Goal: Task Accomplishment & Management: Use online tool/utility

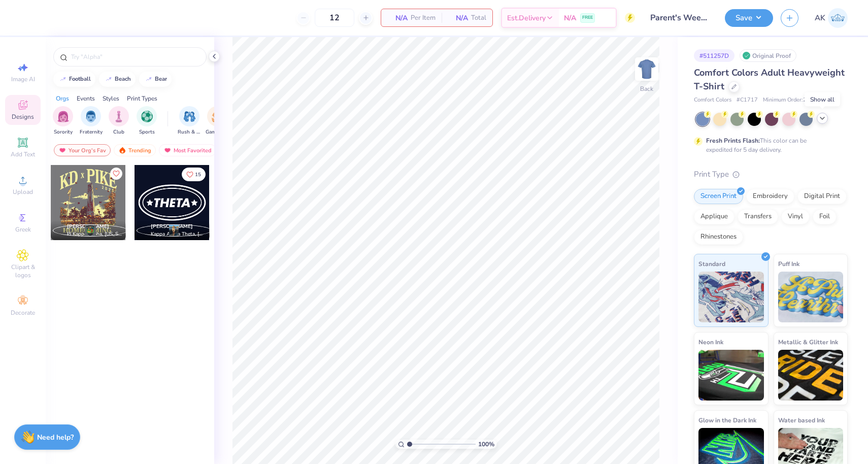
click at [824, 121] on icon at bounding box center [823, 118] width 8 height 8
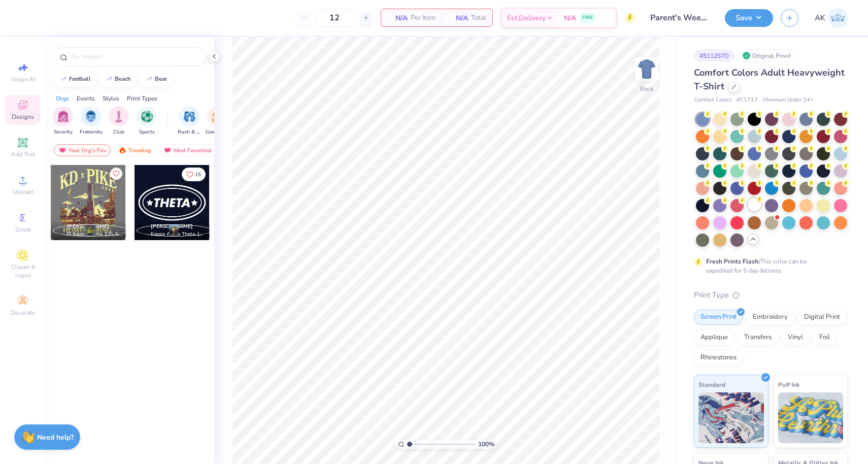
click at [758, 204] on div at bounding box center [754, 204] width 13 height 13
click at [28, 191] on span "Upload" at bounding box center [23, 192] width 20 height 8
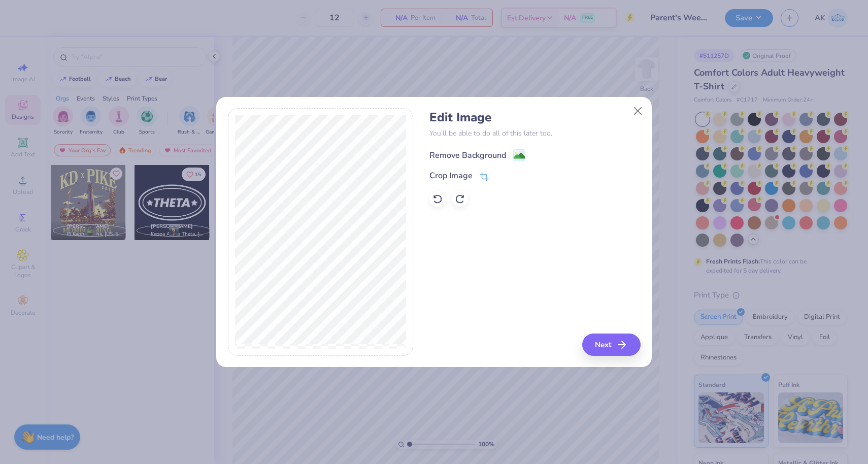
click at [494, 152] on div "Remove Background" at bounding box center [468, 155] width 77 height 12
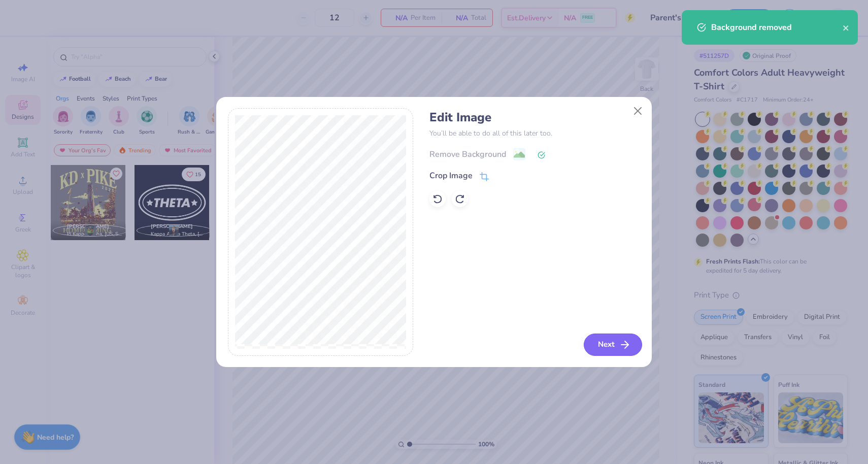
click at [615, 347] on button "Next" at bounding box center [613, 345] width 58 height 22
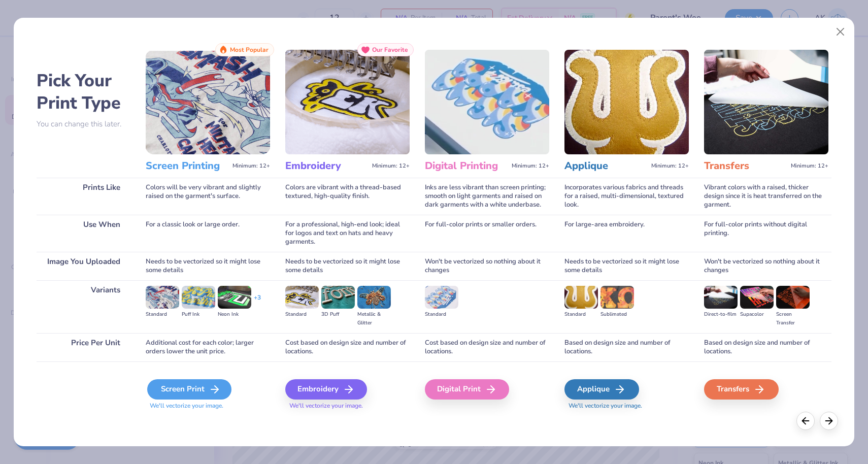
click at [224, 386] on div "Screen Print" at bounding box center [189, 389] width 84 height 20
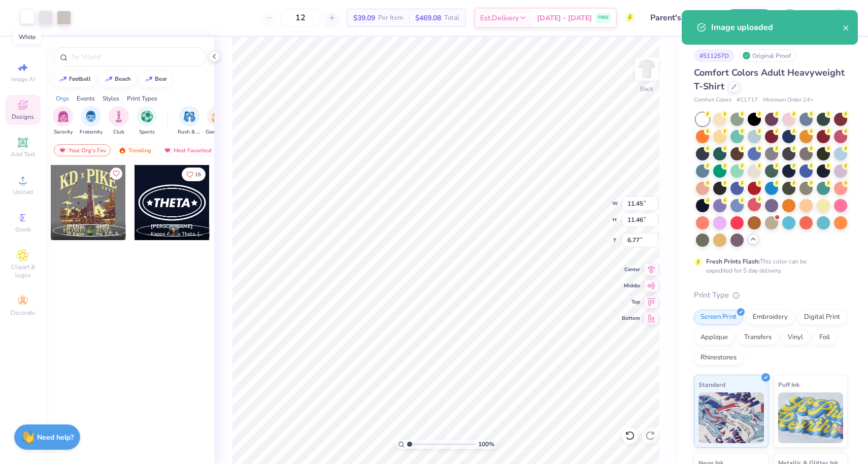
click at [31, 22] on div at bounding box center [27, 17] width 14 height 14
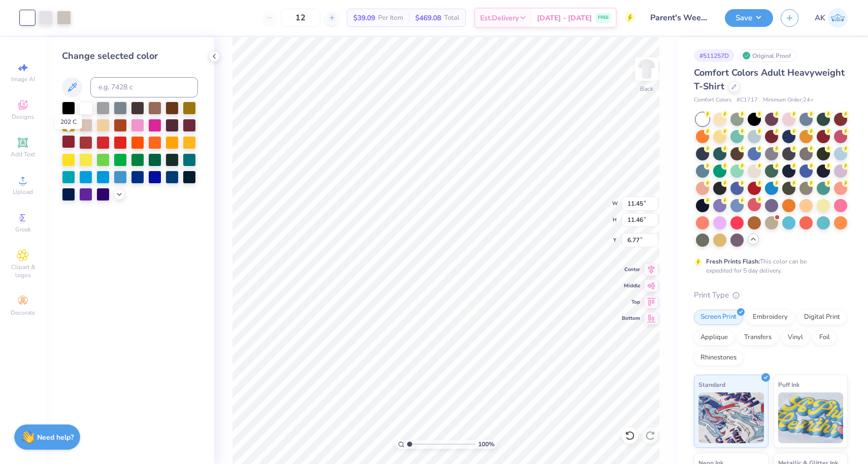
click at [68, 139] on div at bounding box center [68, 141] width 13 height 13
click at [43, 12] on div at bounding box center [46, 17] width 14 height 14
click at [72, 144] on div at bounding box center [68, 141] width 13 height 13
click at [49, 18] on div at bounding box center [46, 17] width 14 height 14
click at [67, 138] on div at bounding box center [68, 141] width 13 height 13
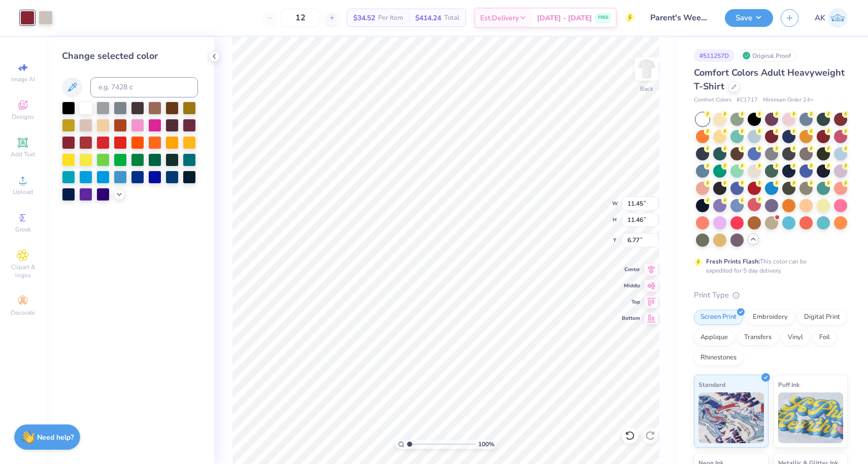
type input "5.78"
type input "3.89"
type input "3.06"
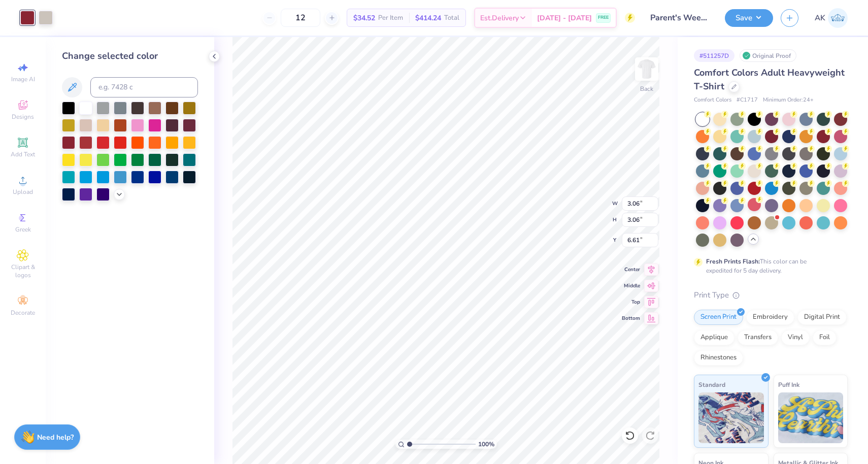
type input "2.63"
click at [653, 201] on input "3.07" at bounding box center [640, 204] width 37 height 14
click at [653, 201] on input "3.46" at bounding box center [640, 204] width 37 height 14
click at [653, 201] on input "3.47" at bounding box center [640, 204] width 37 height 14
click at [653, 201] on input "3.48" at bounding box center [640, 204] width 37 height 14
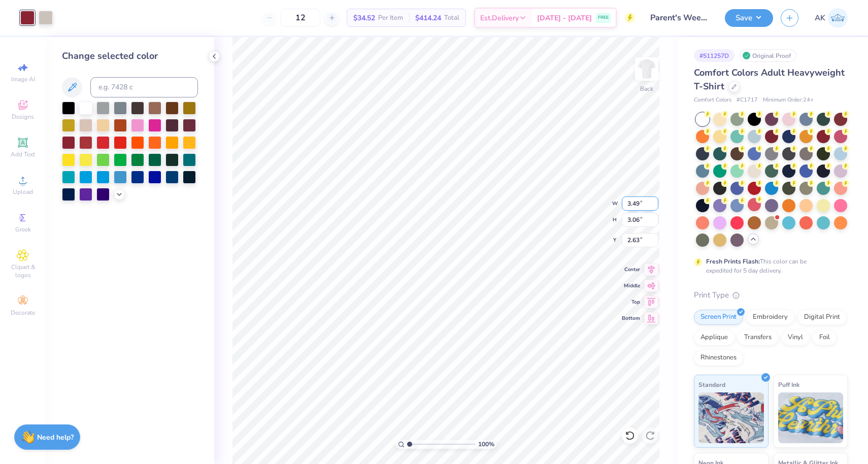
click at [653, 201] on input "3.49" at bounding box center [640, 204] width 37 height 14
click at [653, 201] on input "3.5" at bounding box center [640, 204] width 37 height 14
click at [653, 201] on input "3.51" at bounding box center [640, 204] width 37 height 14
click at [653, 201] on input "3.52" at bounding box center [640, 204] width 37 height 14
click at [653, 201] on input "3.53" at bounding box center [640, 204] width 37 height 14
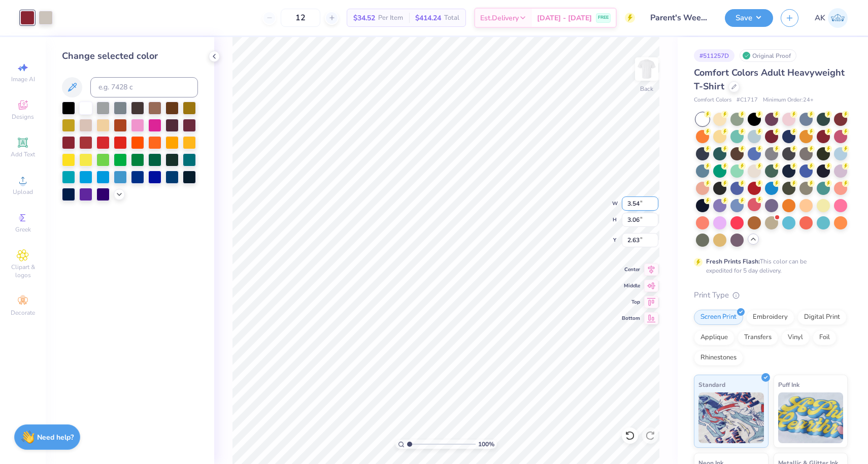
click at [653, 201] on input "3.54" at bounding box center [640, 204] width 37 height 14
type input "3.55"
click at [653, 201] on input "3.55" at bounding box center [640, 204] width 37 height 14
type input "3.07"
type input "2.39"
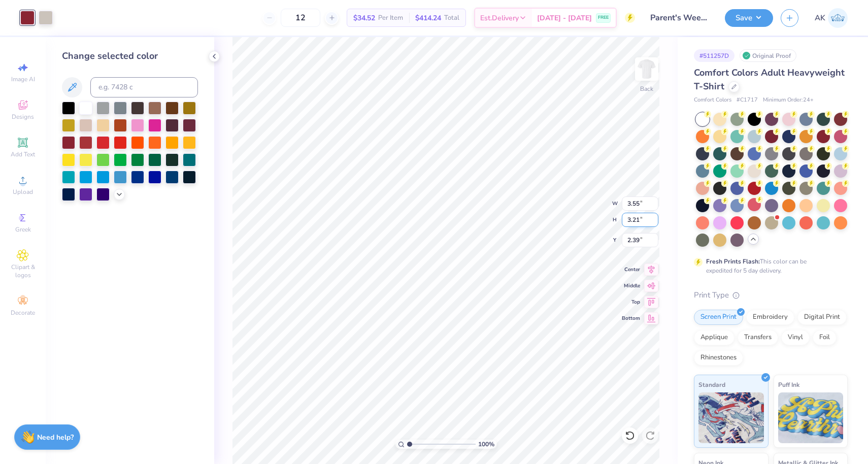
click at [654, 218] on input "3.21" at bounding box center [640, 220] width 37 height 14
click at [654, 218] on input "3.22" at bounding box center [640, 220] width 37 height 14
click at [654, 218] on input "3.23" at bounding box center [640, 220] width 37 height 14
click at [654, 218] on input "3.24" at bounding box center [640, 220] width 37 height 14
click at [654, 218] on input "3.25" at bounding box center [640, 220] width 37 height 14
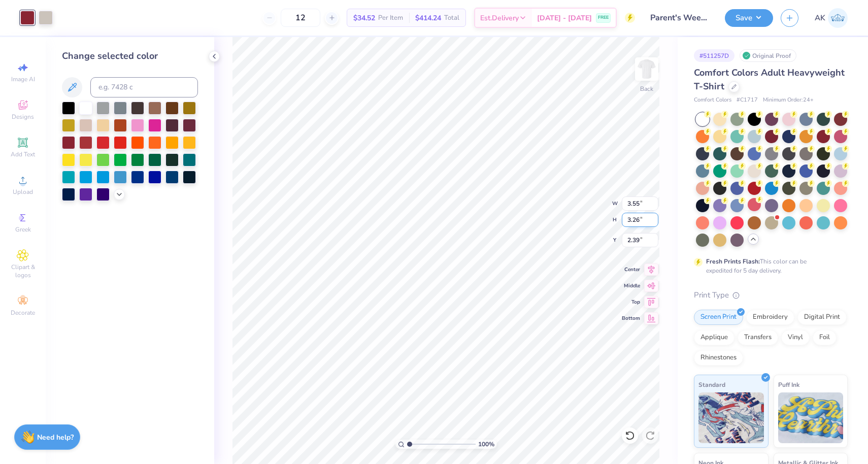
click at [654, 218] on input "3.26" at bounding box center [640, 220] width 37 height 14
click at [654, 218] on input "3.27" at bounding box center [640, 220] width 37 height 14
click at [654, 218] on input "3.28" at bounding box center [640, 220] width 37 height 14
click at [654, 218] on input "3.29" at bounding box center [640, 220] width 37 height 14
click at [654, 218] on input "3.3" at bounding box center [640, 220] width 37 height 14
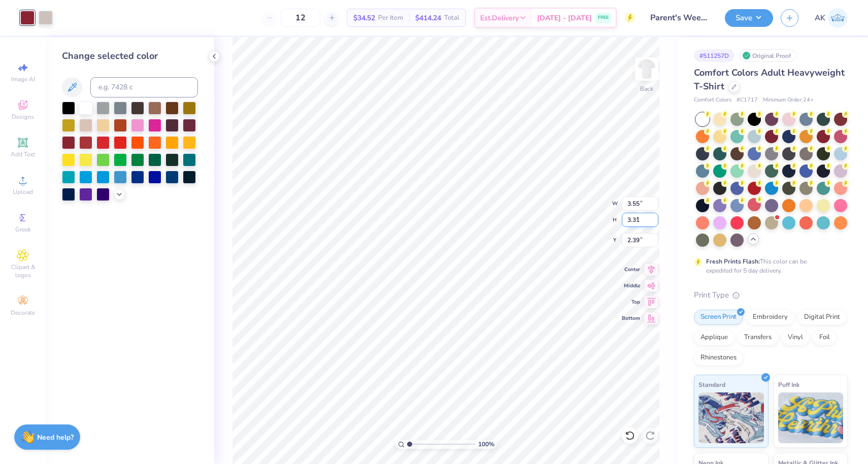
type input "3.31"
click at [654, 218] on input "3.31" at bounding box center [640, 220] width 37 height 14
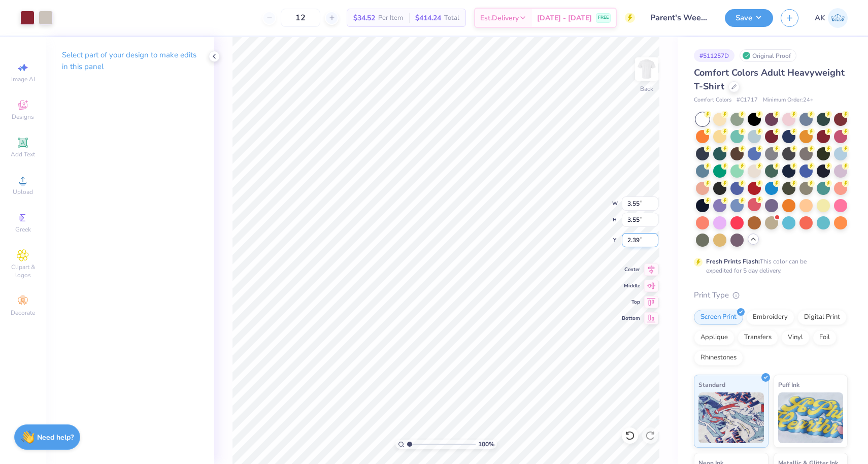
click at [621, 238] on div "100 % Back W 3.55 3.55 " H 3.55 3.55 " Y 2.39 2.39 " Center Middle Top Bottom" at bounding box center [446, 250] width 464 height 427
drag, startPoint x: 639, startPoint y: 240, endPoint x: 623, endPoint y: 239, distance: 16.3
click at [624, 240] on input "2.39" at bounding box center [640, 240] width 37 height 14
type input "0.85"
type input "2.54"
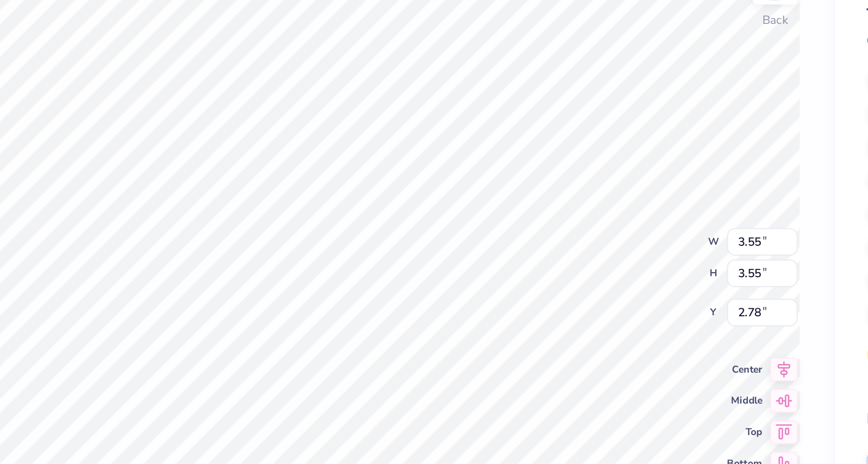
type input "3.00"
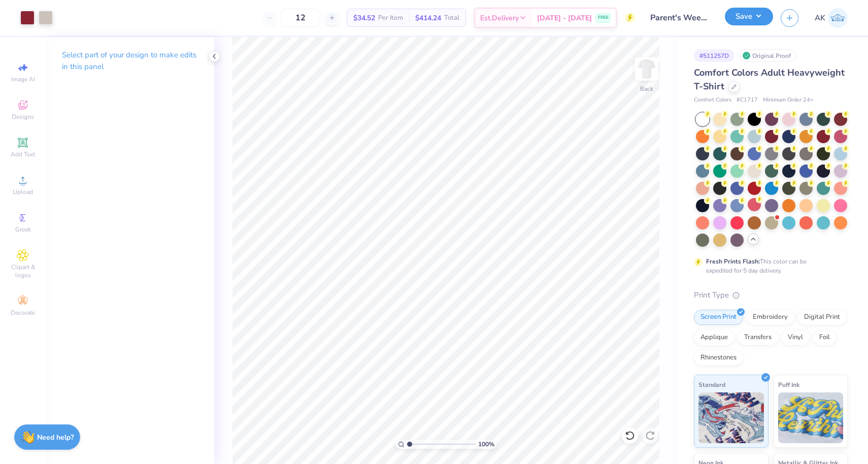
click at [760, 21] on button "Save" at bounding box center [749, 17] width 48 height 18
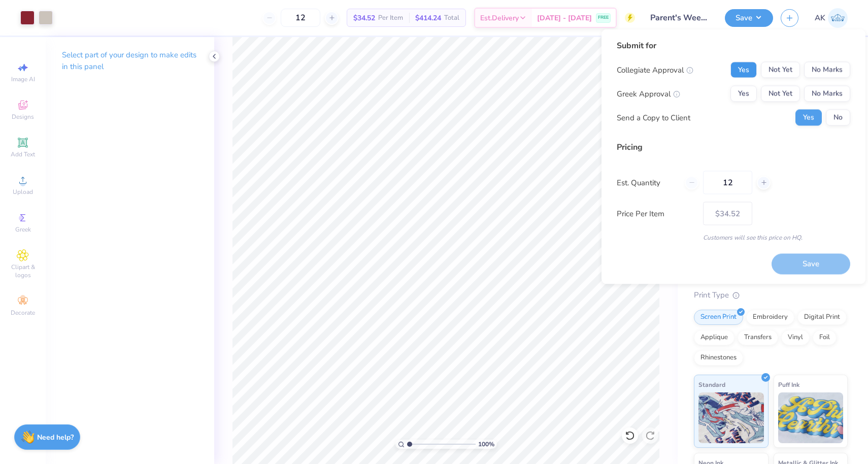
click at [751, 67] on button "Yes" at bounding box center [744, 70] width 26 height 16
click at [751, 90] on button "Yes" at bounding box center [744, 94] width 26 height 16
click at [837, 120] on button "No" at bounding box center [838, 118] width 24 height 16
drag, startPoint x: 742, startPoint y: 178, endPoint x: 714, endPoint y: 176, distance: 28.0
click at [714, 176] on input "12" at bounding box center [727, 182] width 49 height 23
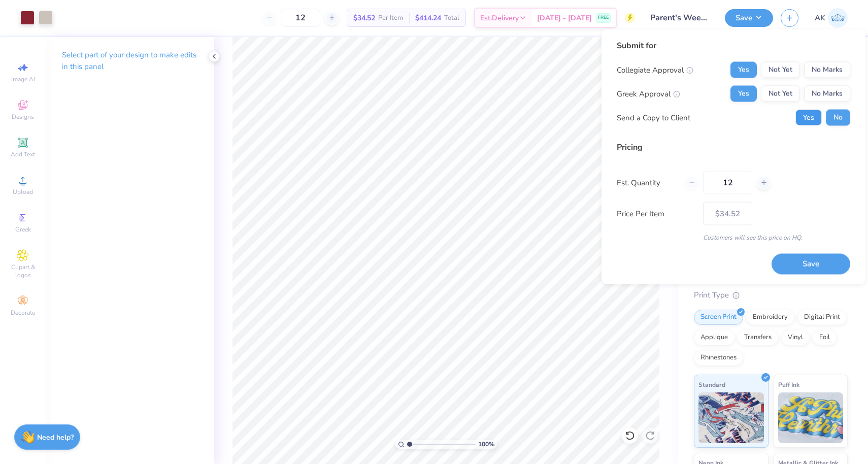
click at [804, 114] on button "Yes" at bounding box center [809, 118] width 26 height 16
drag, startPoint x: 741, startPoint y: 184, endPoint x: 698, endPoint y: 178, distance: 44.0
click at [698, 179] on div "12" at bounding box center [728, 182] width 86 height 23
type input "96"
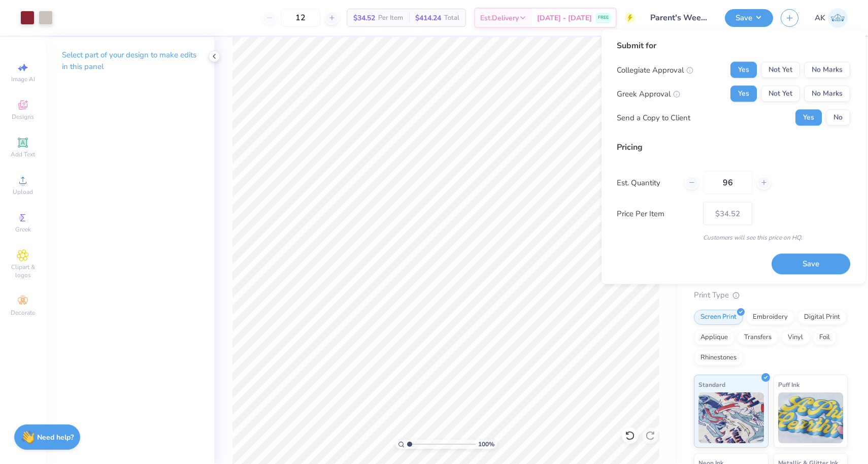
type input "– –"
type input "96"
click at [700, 217] on div "Price Per Item – –" at bounding box center [734, 213] width 234 height 23
click at [781, 258] on button "Save" at bounding box center [811, 263] width 79 height 21
type input "$19.54"
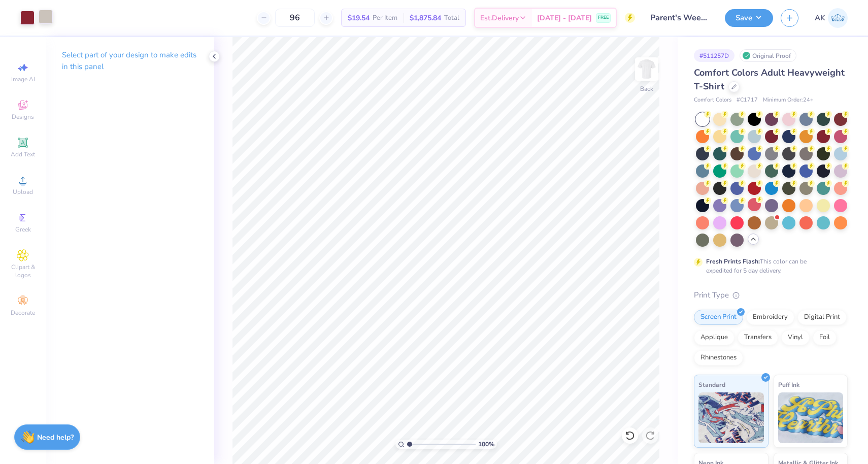
click at [48, 19] on div at bounding box center [46, 17] width 14 height 14
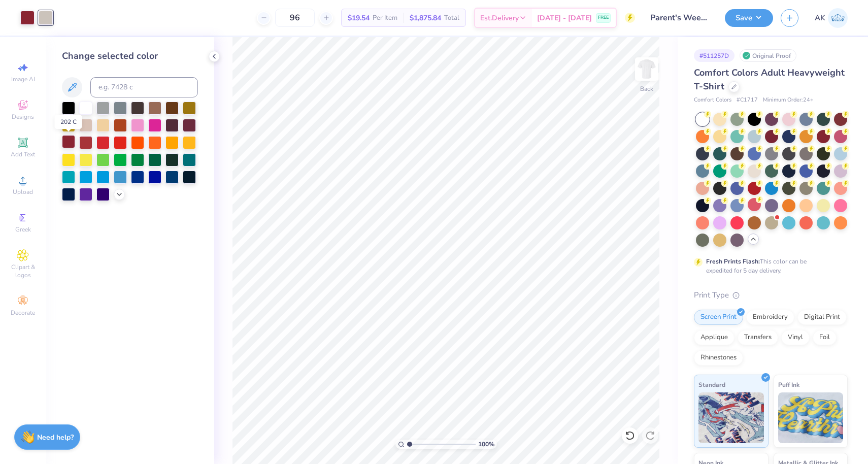
click at [73, 139] on div at bounding box center [68, 141] width 13 height 13
click at [47, 14] on div at bounding box center [46, 17] width 14 height 14
click at [83, 109] on div at bounding box center [85, 107] width 13 height 13
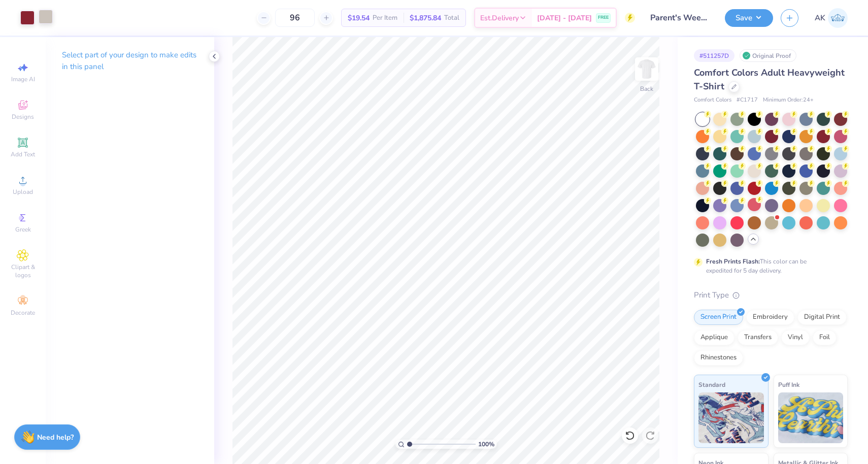
click at [45, 12] on div at bounding box center [46, 17] width 14 height 14
type input "11.33"
click at [48, 16] on div at bounding box center [46, 17] width 14 height 14
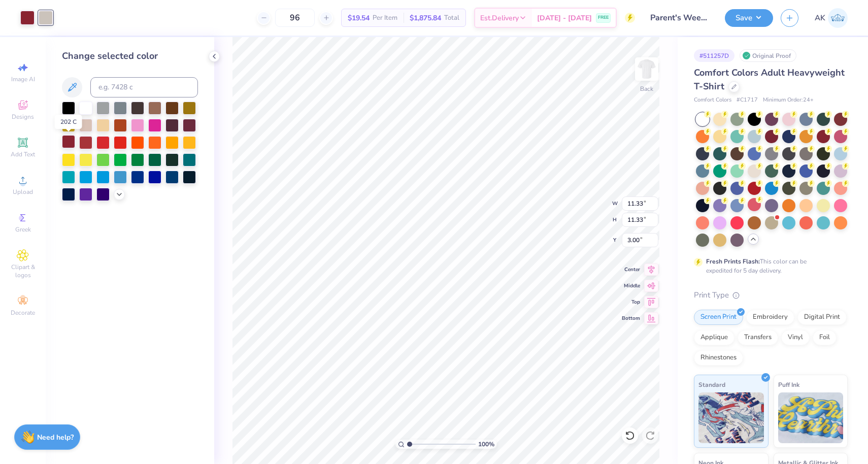
click at [70, 140] on div at bounding box center [68, 141] width 13 height 13
click at [69, 109] on div at bounding box center [68, 107] width 13 height 13
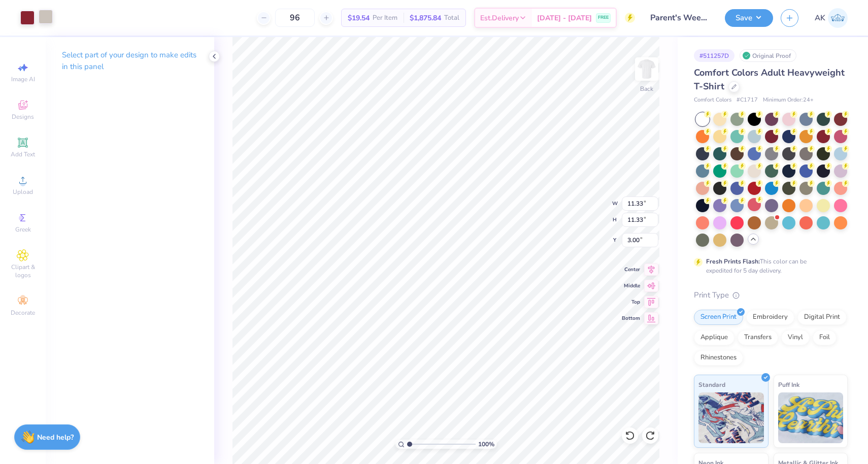
click at [45, 17] on div at bounding box center [46, 17] width 14 height 14
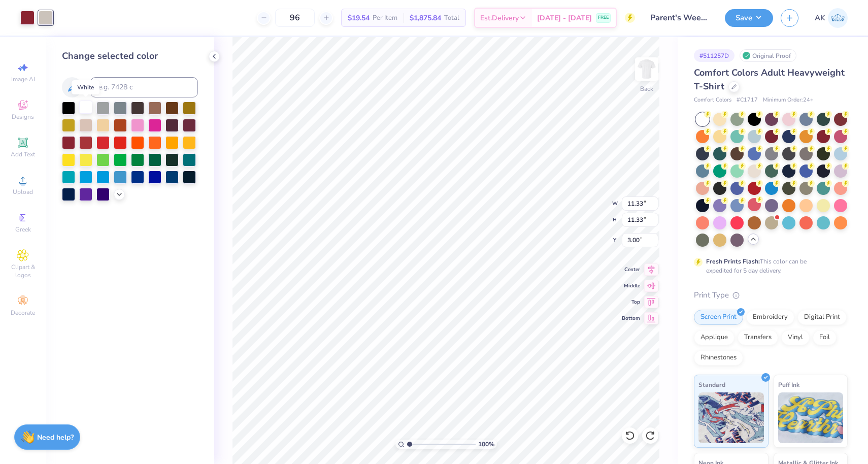
click at [83, 107] on div at bounding box center [85, 107] width 13 height 13
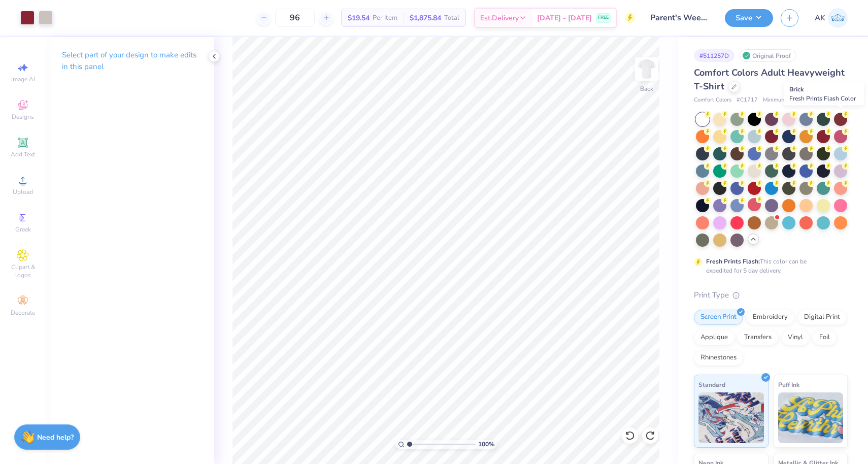
click at [838, 119] on div at bounding box center [840, 119] width 13 height 13
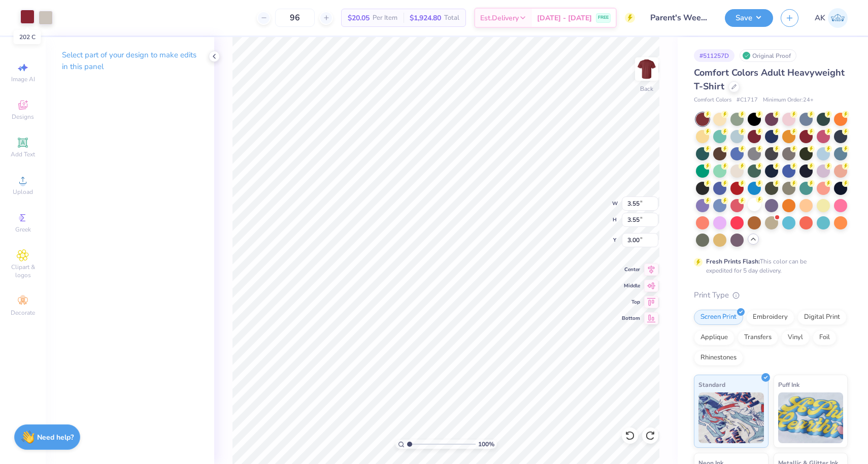
click at [25, 10] on div at bounding box center [27, 17] width 14 height 14
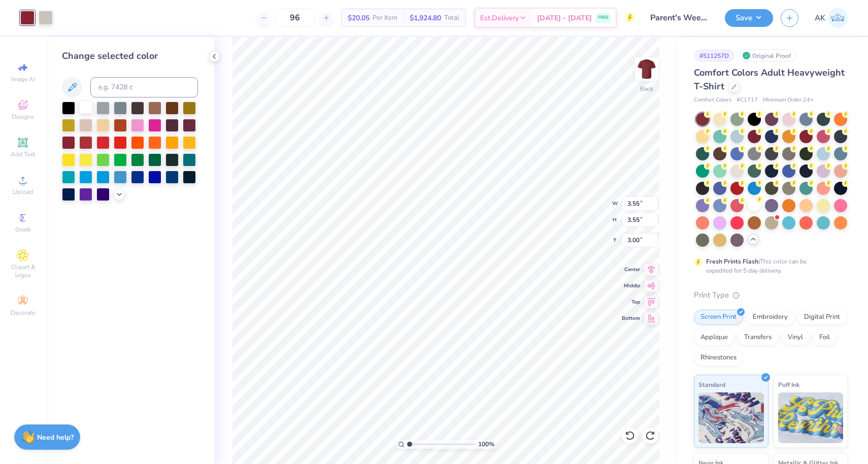
click at [83, 109] on div at bounding box center [85, 107] width 13 height 13
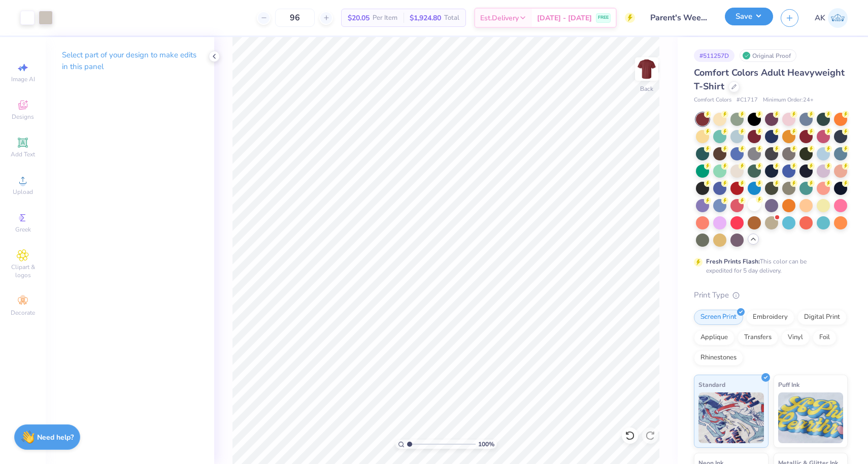
click at [735, 19] on button "Save" at bounding box center [749, 17] width 48 height 18
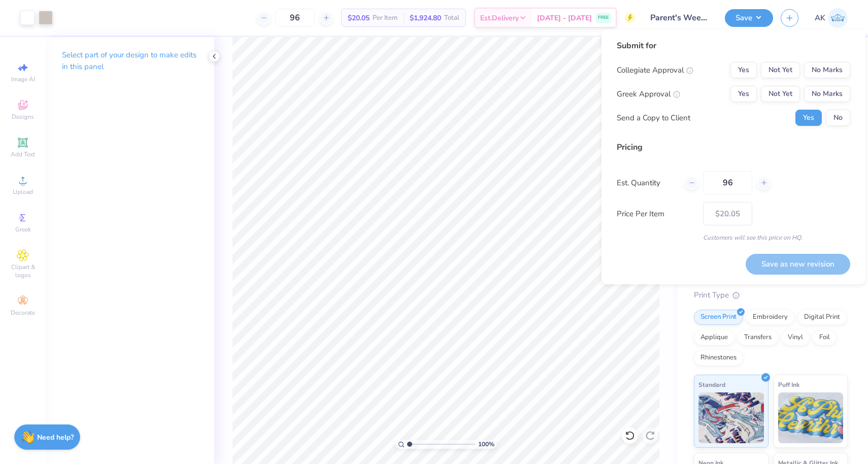
click at [758, 74] on div "Yes Not Yet No Marks" at bounding box center [791, 70] width 120 height 16
click at [753, 70] on button "Yes" at bounding box center [744, 70] width 26 height 16
click at [753, 92] on button "Yes" at bounding box center [744, 94] width 26 height 16
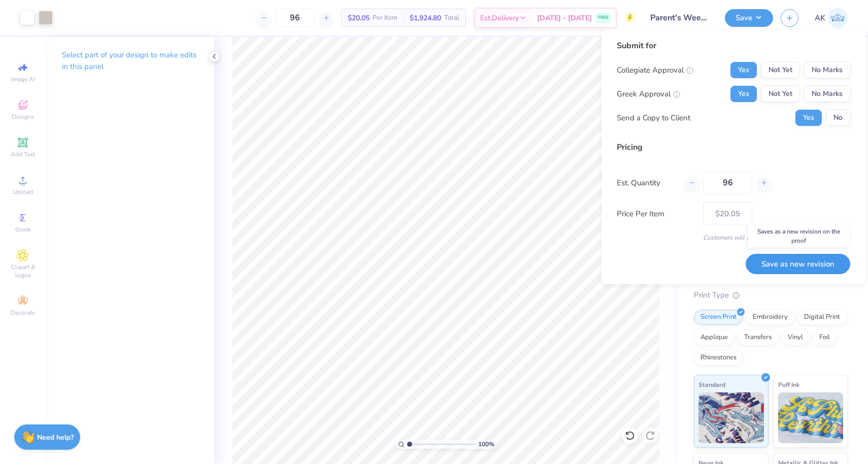
click at [759, 260] on button "Save as new revision" at bounding box center [798, 264] width 105 height 21
type input "$20.05"
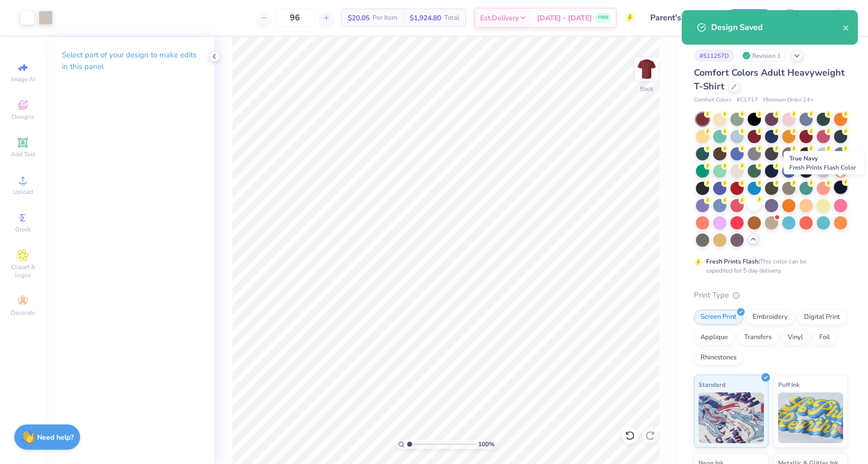
click at [711, 118] on circle at bounding box center [707, 114] width 7 height 7
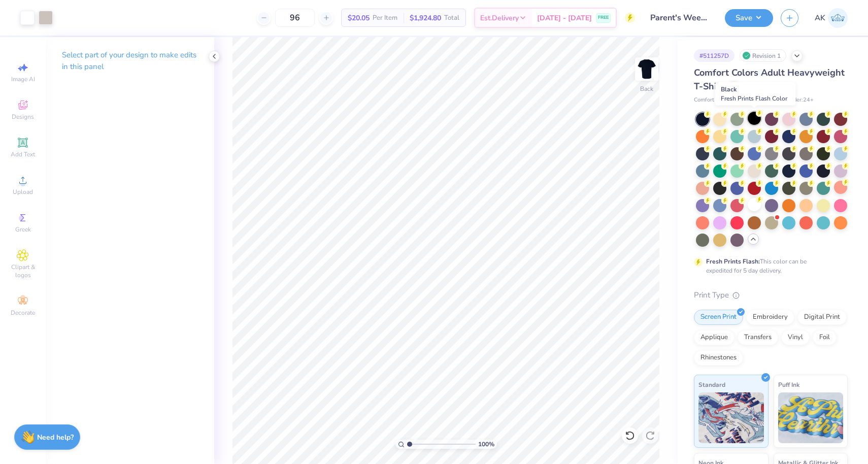
click at [711, 112] on circle at bounding box center [707, 114] width 7 height 7
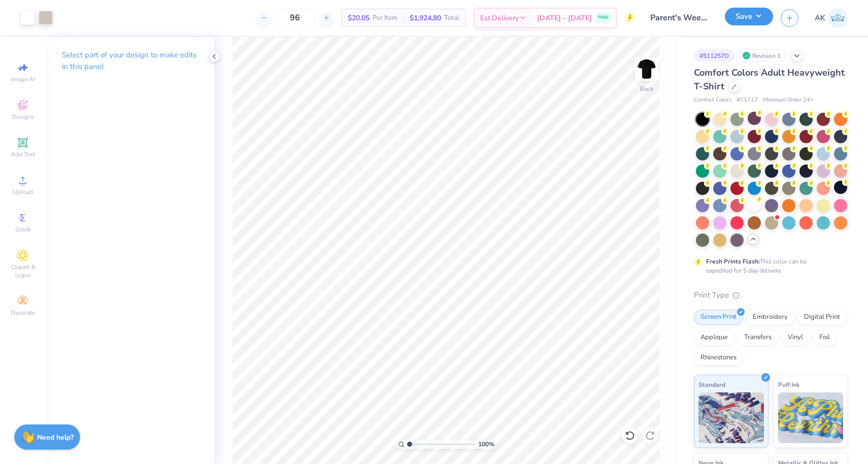
click at [737, 21] on button "Save" at bounding box center [749, 17] width 48 height 18
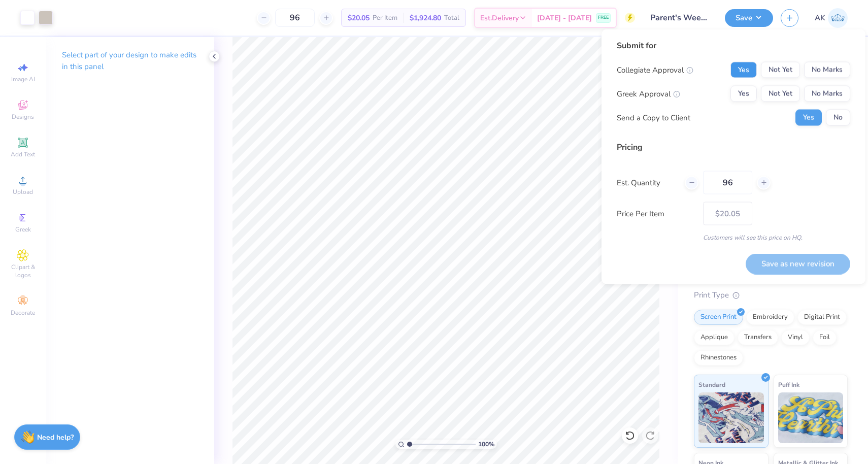
click at [750, 70] on button "Yes" at bounding box center [744, 70] width 26 height 16
click at [750, 87] on button "Yes" at bounding box center [744, 94] width 26 height 16
click at [764, 250] on div "Save as new revision" at bounding box center [798, 258] width 105 height 32
click at [763, 253] on button "Save as new revision" at bounding box center [798, 263] width 105 height 21
type input "$20.05"
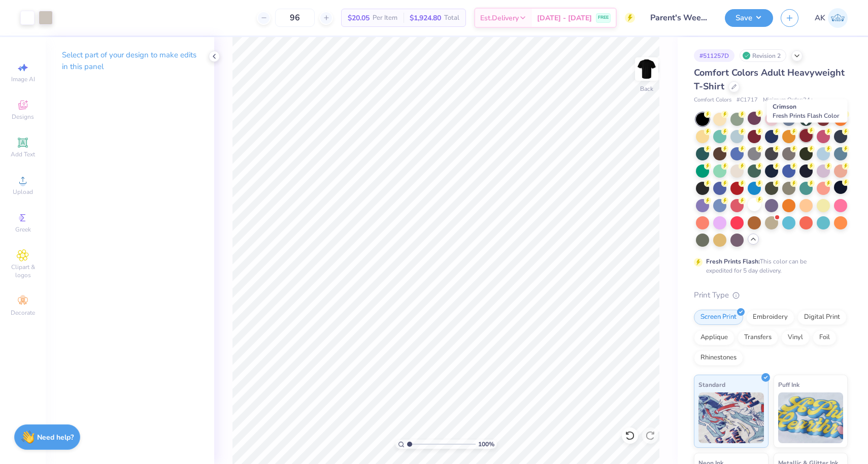
click at [807, 137] on div at bounding box center [806, 135] width 13 height 13
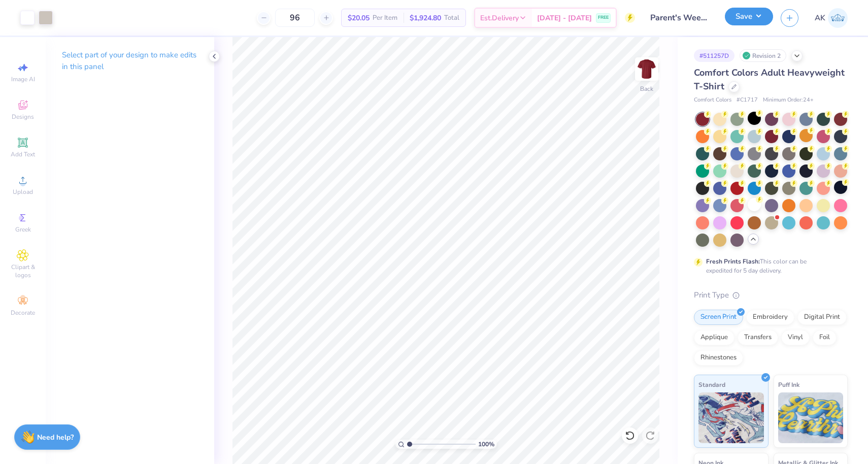
click at [753, 25] on button "Save" at bounding box center [749, 17] width 48 height 18
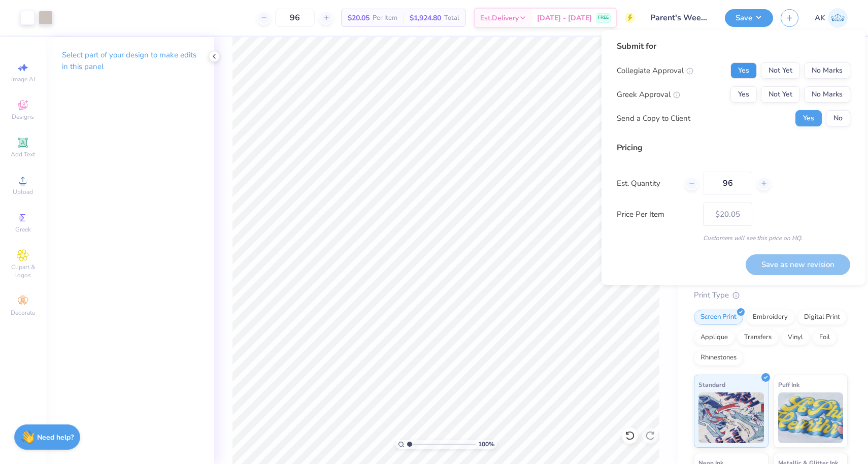
click at [751, 72] on button "Yes" at bounding box center [744, 70] width 26 height 16
click at [750, 100] on button "Yes" at bounding box center [744, 94] width 26 height 16
click at [777, 257] on button "Save as new revision" at bounding box center [798, 264] width 105 height 21
type input "$20.05"
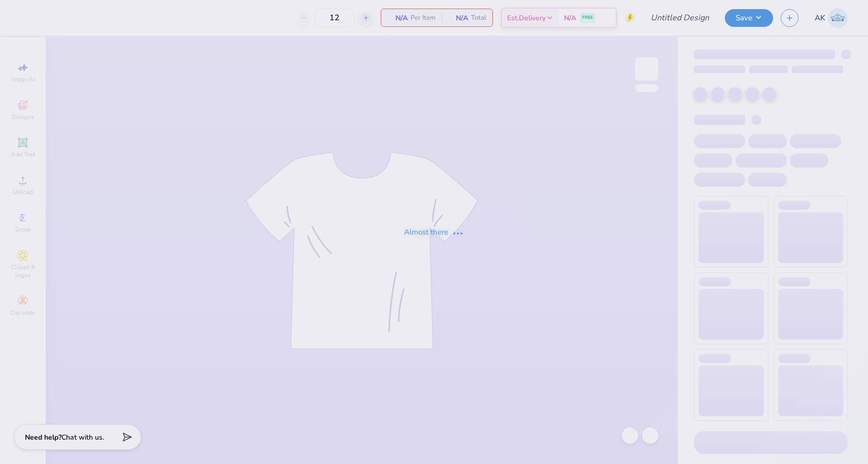
type input "Parent's Weekend"
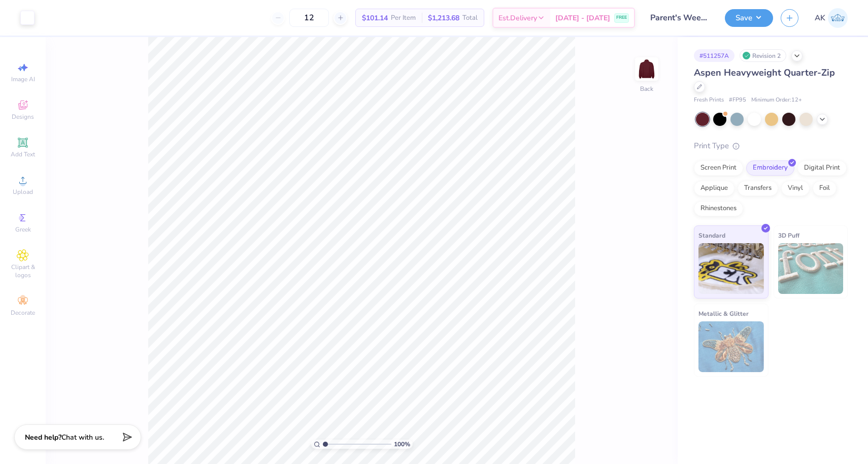
click at [605, 168] on div "100 % Back" at bounding box center [362, 250] width 632 height 427
click at [756, 125] on div at bounding box center [754, 118] width 13 height 13
click at [13, 22] on div "Art colors" at bounding box center [17, 18] width 35 height 36
click at [27, 22] on div at bounding box center [27, 17] width 14 height 14
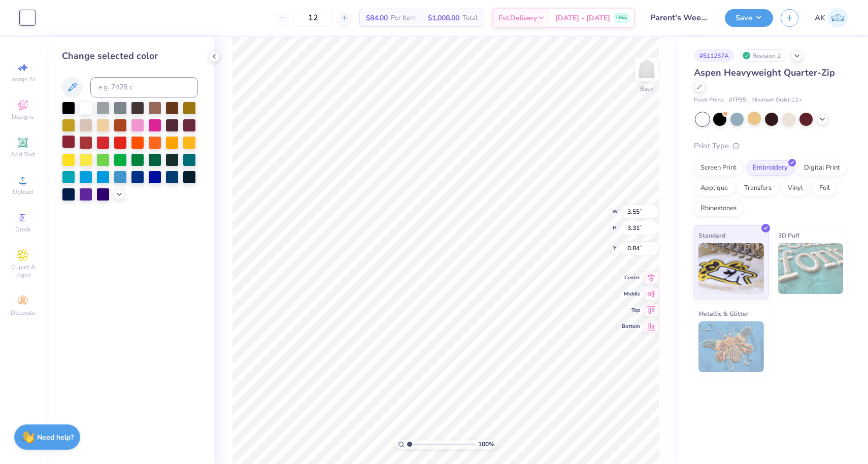
click at [69, 145] on div at bounding box center [68, 141] width 13 height 13
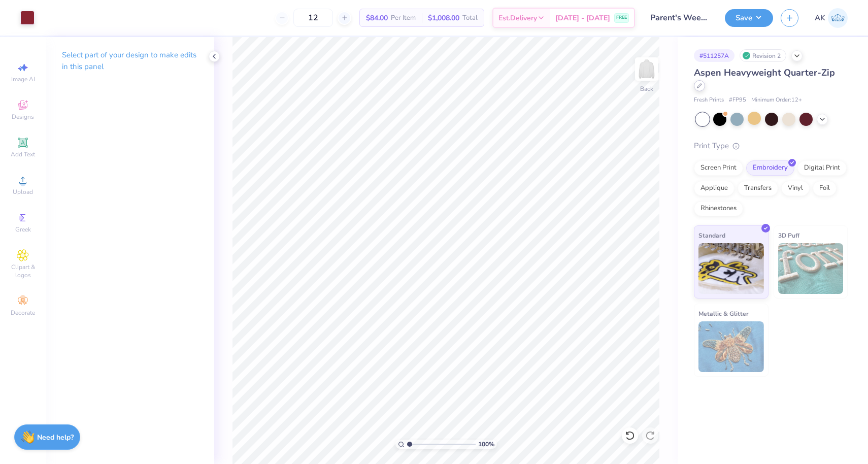
click at [703, 87] on div at bounding box center [699, 85] width 11 height 11
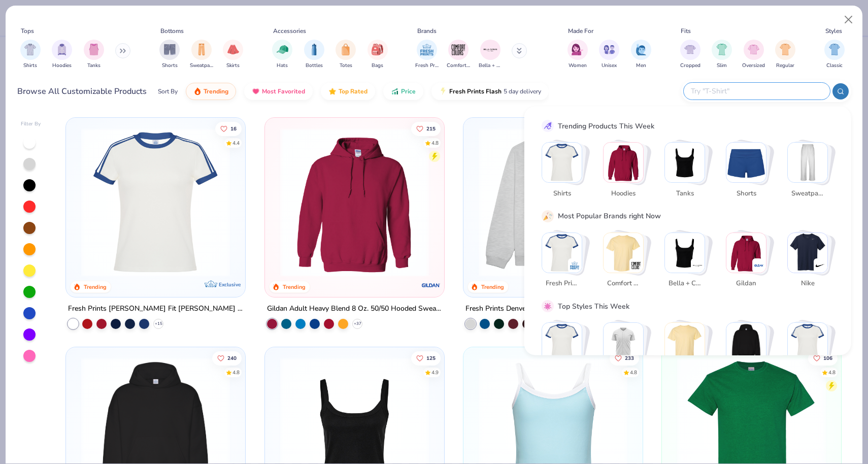
click at [754, 93] on input "text" at bounding box center [756, 91] width 133 height 12
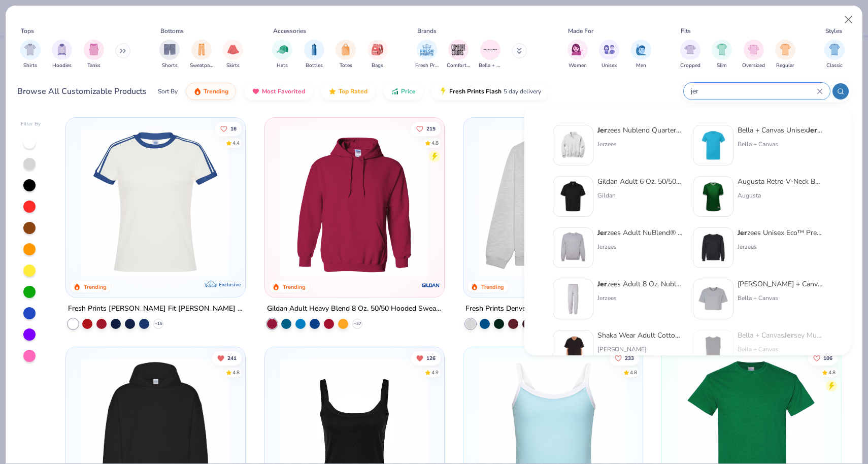
type input "jer"
click at [615, 152] on div "Jer zees Nublend Quarter-Zip Cadet Collar Sweatshirt Jerzees" at bounding box center [640, 145] width 85 height 41
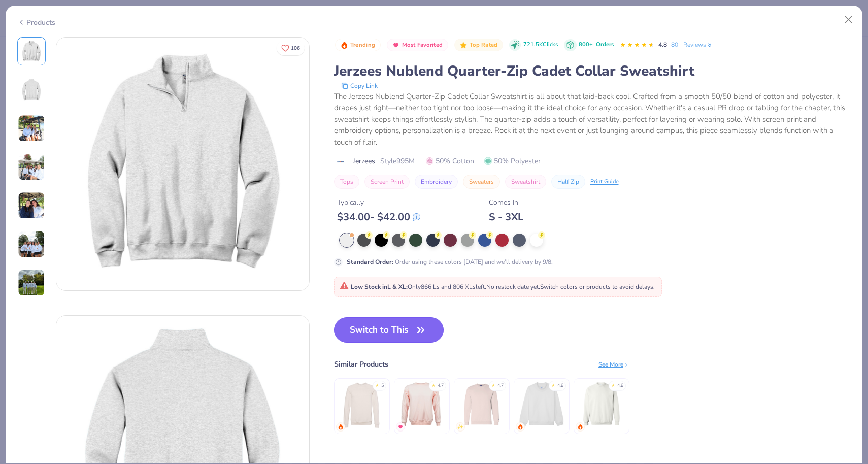
click at [402, 317] on button "Switch to This" at bounding box center [389, 329] width 110 height 25
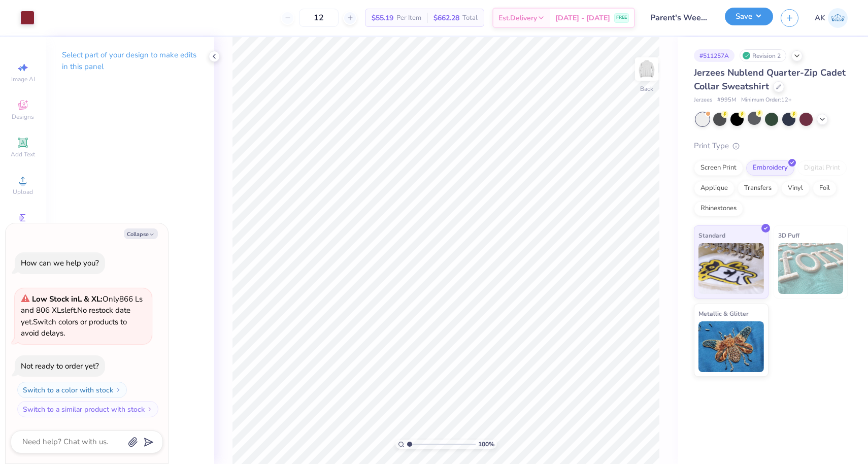
click at [761, 9] on button "Save" at bounding box center [749, 17] width 48 height 18
type textarea "x"
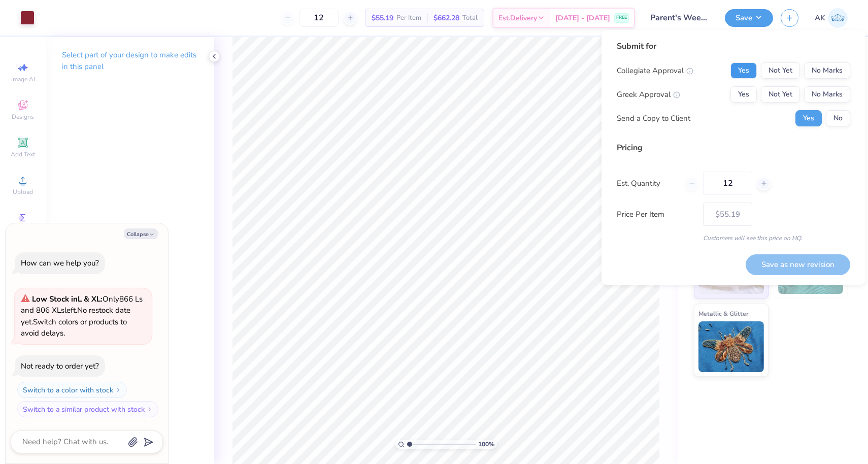
click at [736, 77] on button "Yes" at bounding box center [744, 70] width 26 height 16
click at [736, 88] on button "Yes" at bounding box center [744, 94] width 26 height 16
drag, startPoint x: 734, startPoint y: 183, endPoint x: 712, endPoint y: 186, distance: 22.0
click at [712, 186] on input "12" at bounding box center [727, 183] width 49 height 23
type input "96"
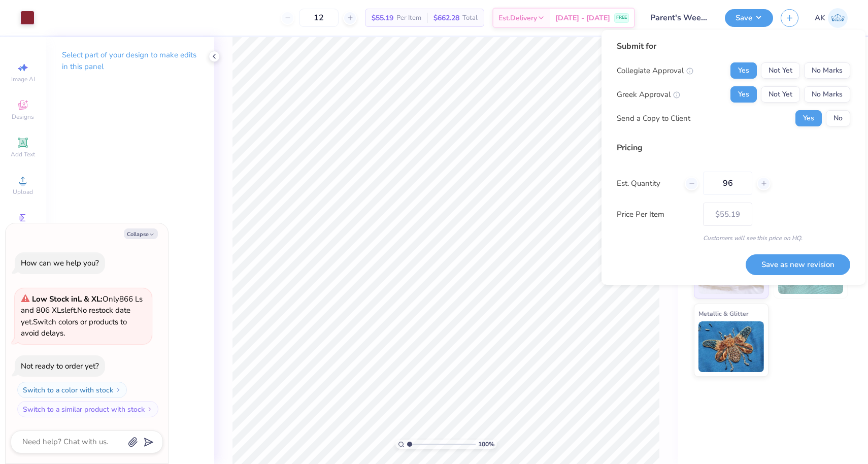
type input "96"
type input "– –"
type input "96"
click at [714, 241] on div "Customers will see this price on HQ." at bounding box center [734, 238] width 234 height 9
click at [773, 265] on button "Save as new revision" at bounding box center [798, 264] width 105 height 21
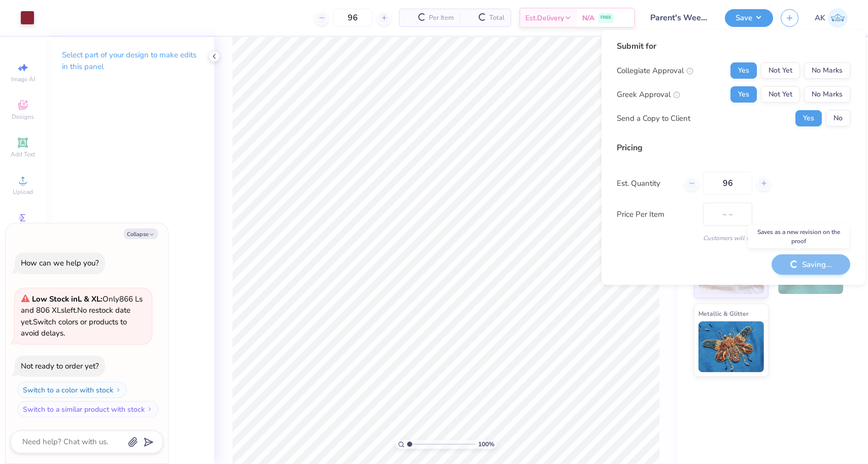
type input "$40.45"
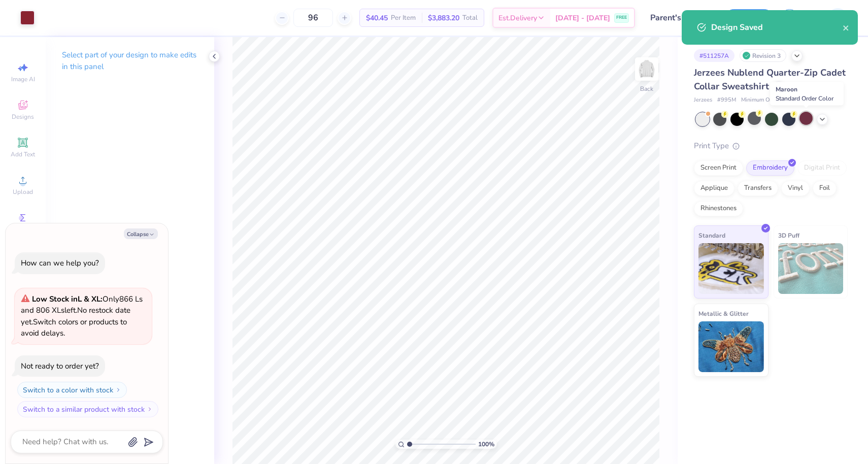
click at [806, 117] on div at bounding box center [806, 118] width 13 height 13
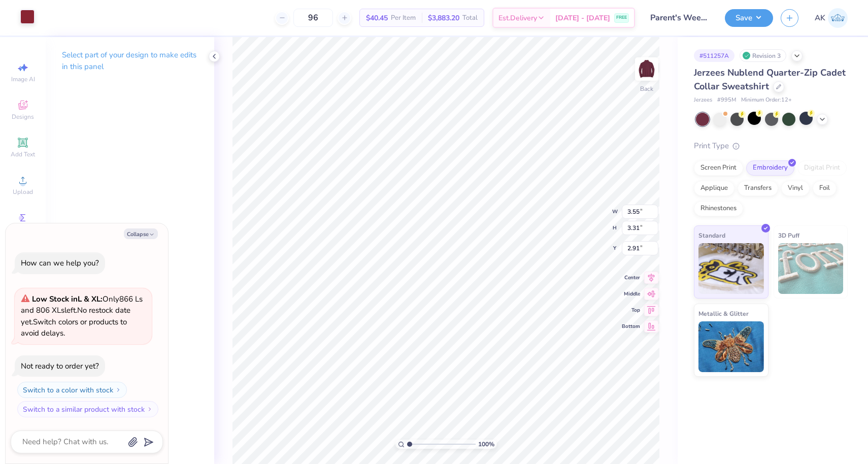
click at [23, 17] on div at bounding box center [27, 17] width 14 height 14
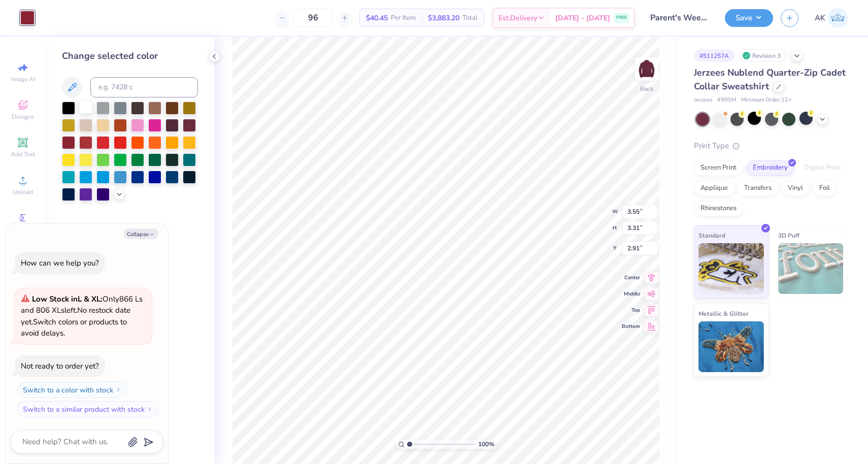
click at [89, 109] on div at bounding box center [85, 107] width 13 height 13
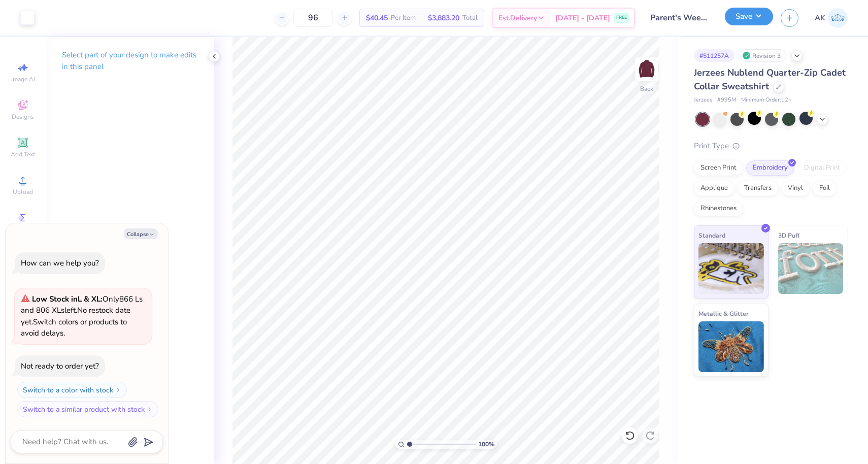
click at [732, 18] on button "Save" at bounding box center [749, 17] width 48 height 18
type textarea "x"
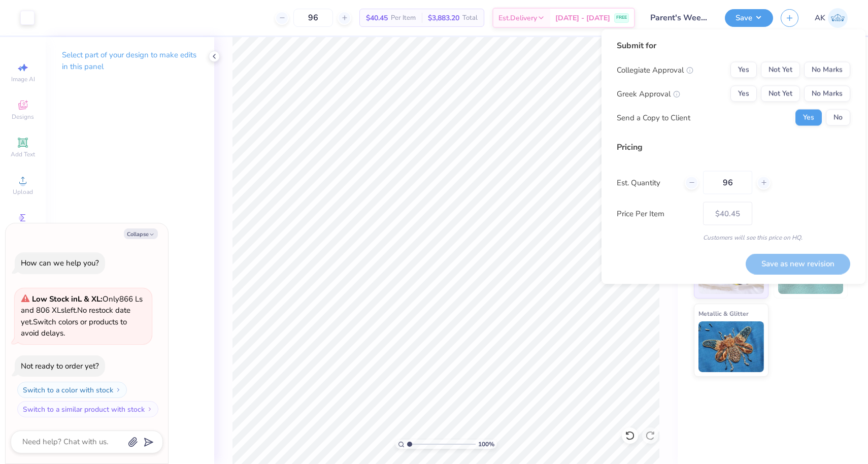
click at [756, 60] on div "Submit for Collegiate Approval Yes Not Yet No Marks Greek Approval Yes Not Yet …" at bounding box center [734, 87] width 234 height 94
click at [751, 64] on button "Yes" at bounding box center [744, 70] width 26 height 16
click at [749, 81] on div "Collegiate Approval Yes Not Yet No Marks Greek Approval Yes Not Yet No Marks Se…" at bounding box center [734, 94] width 234 height 64
click at [749, 89] on button "Yes" at bounding box center [744, 94] width 26 height 16
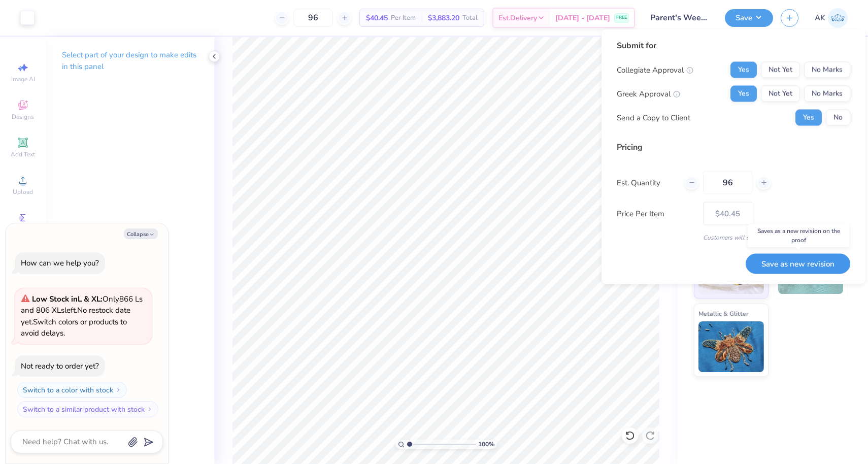
click at [765, 265] on button "Save as new revision" at bounding box center [798, 263] width 105 height 21
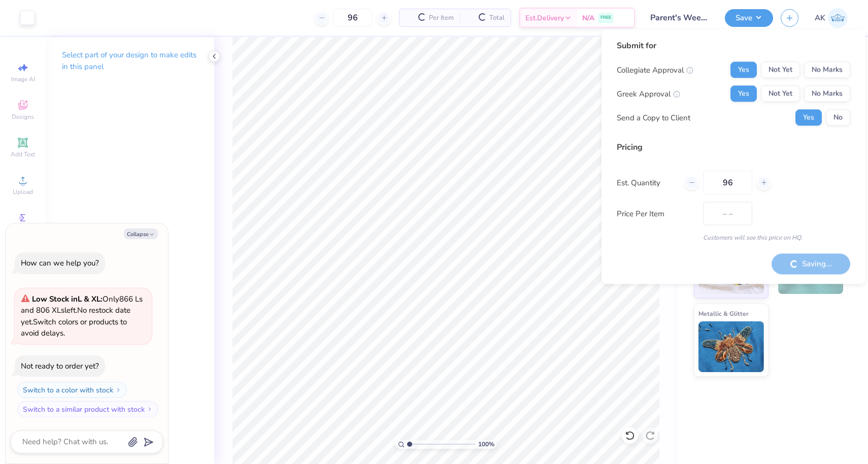
type input "$40.45"
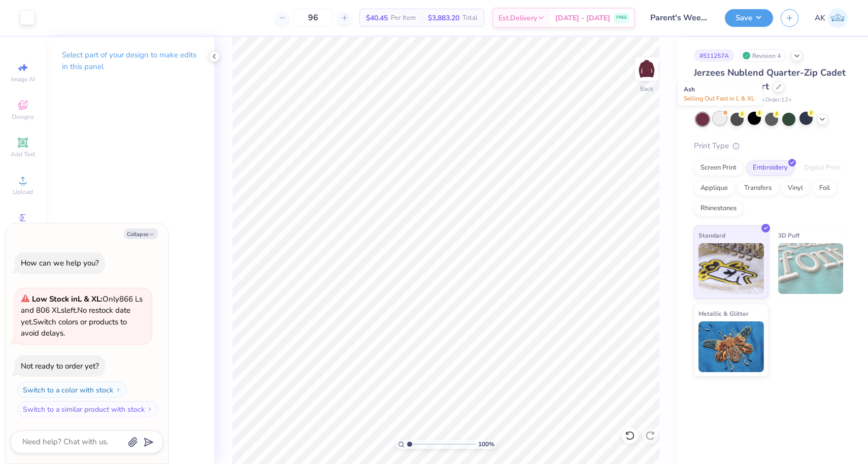
click at [722, 121] on div at bounding box center [719, 118] width 13 height 13
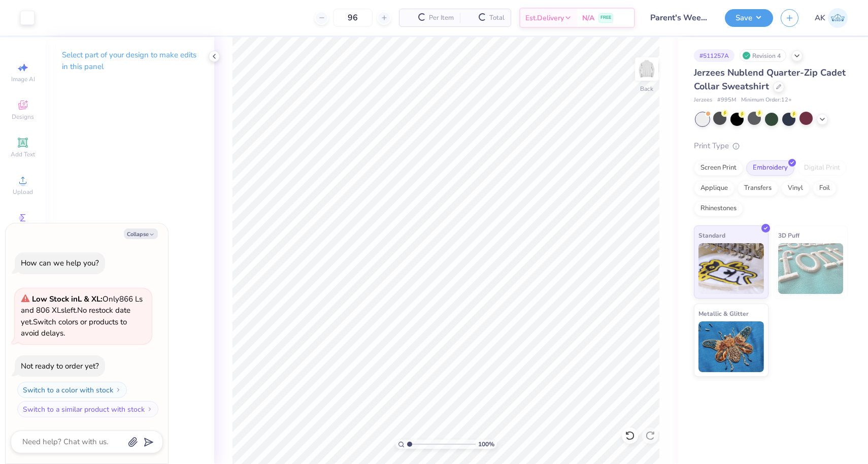
scroll to position [79, 0]
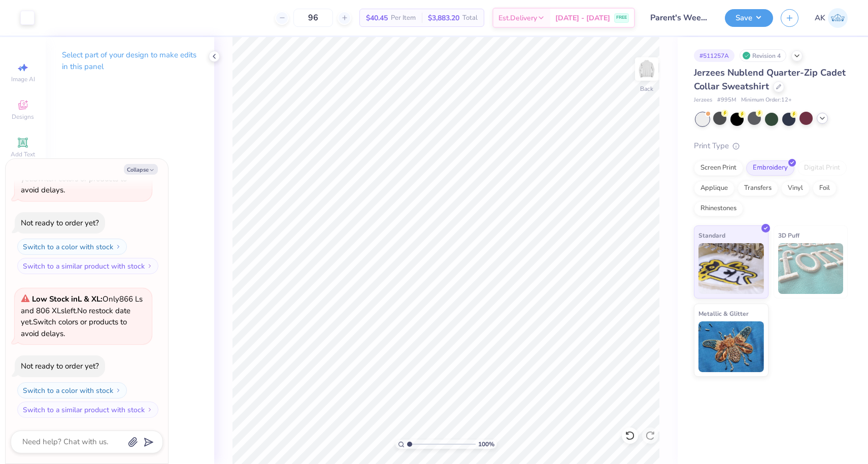
click at [819, 117] on icon at bounding box center [823, 118] width 8 height 8
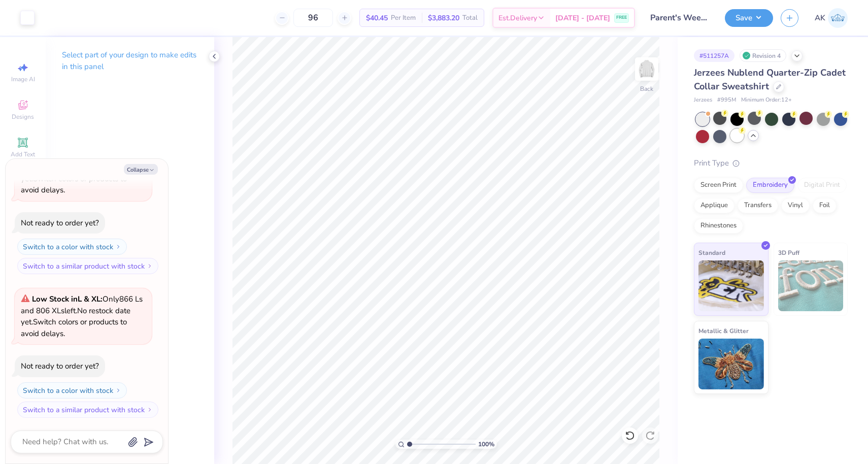
click at [737, 139] on div at bounding box center [737, 135] width 13 height 13
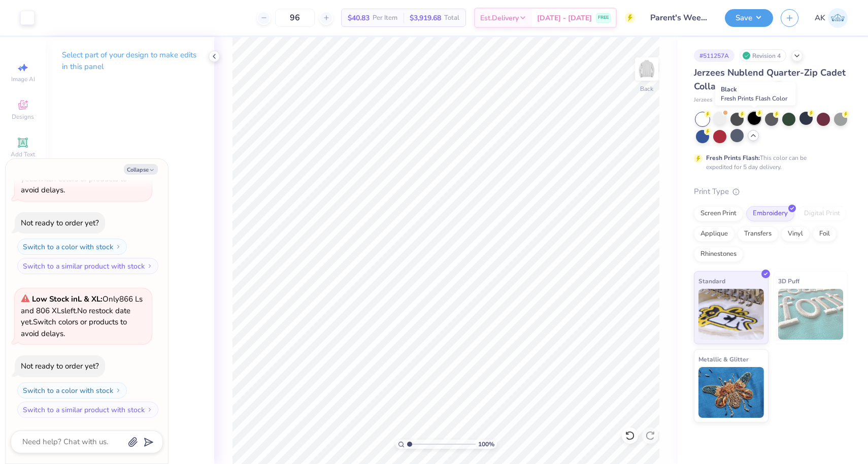
click at [754, 118] on div at bounding box center [754, 118] width 13 height 13
click at [763, 25] on div "Save" at bounding box center [749, 18] width 48 height 18
click at [758, 23] on button "Save" at bounding box center [749, 17] width 48 height 18
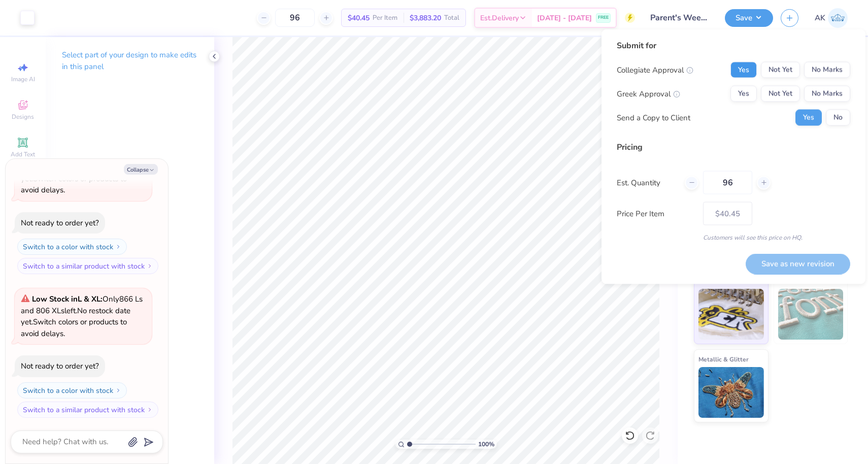
click at [755, 73] on button "Yes" at bounding box center [744, 70] width 26 height 16
click at [751, 94] on button "Yes" at bounding box center [744, 94] width 26 height 16
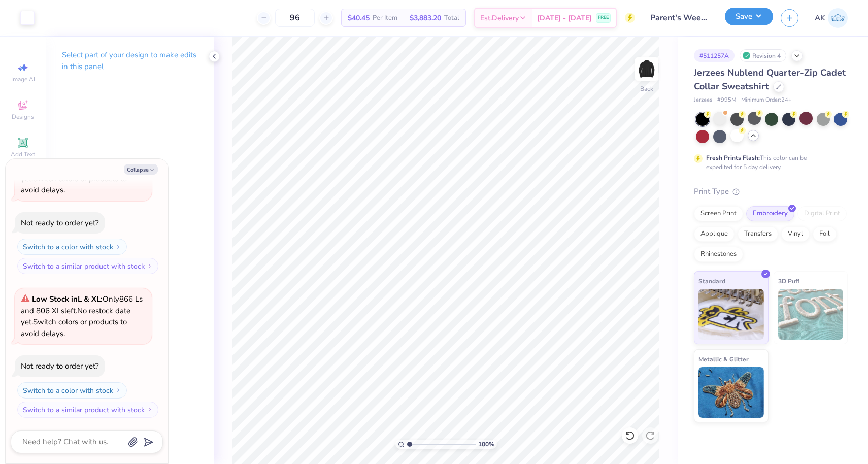
click at [747, 13] on button "Save" at bounding box center [749, 17] width 48 height 18
type textarea "x"
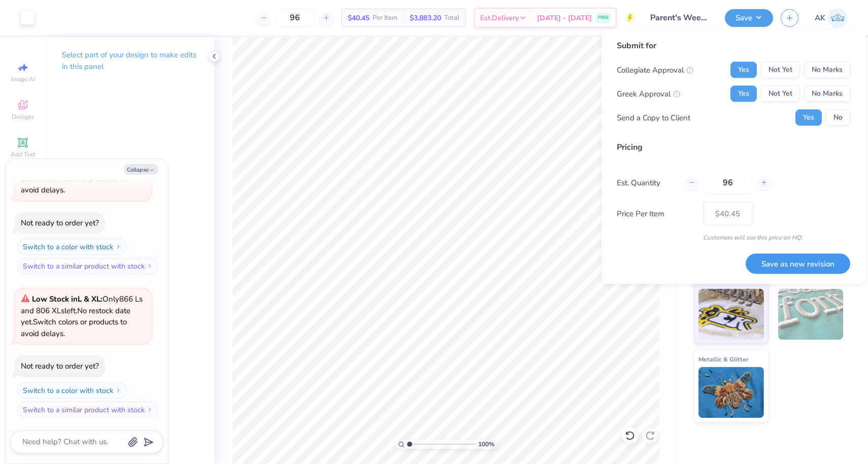
click at [770, 258] on button "Save as new revision" at bounding box center [798, 263] width 105 height 21
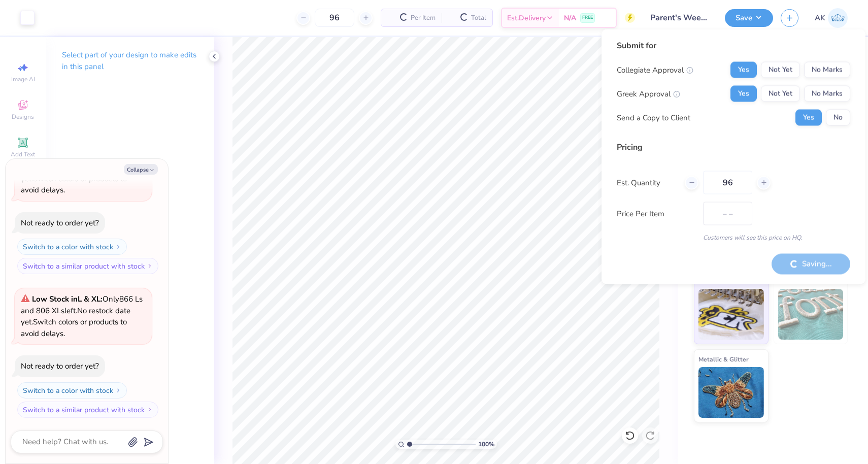
type input "$40.45"
type textarea "x"
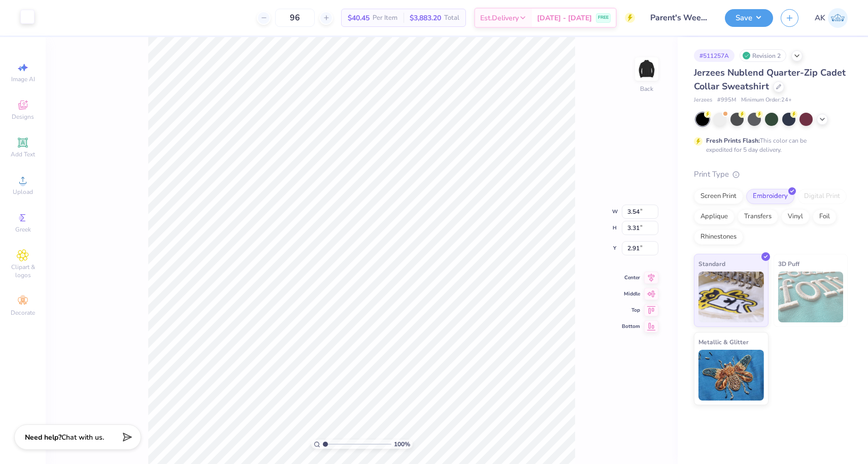
click at [23, 17] on div at bounding box center [27, 17] width 14 height 14
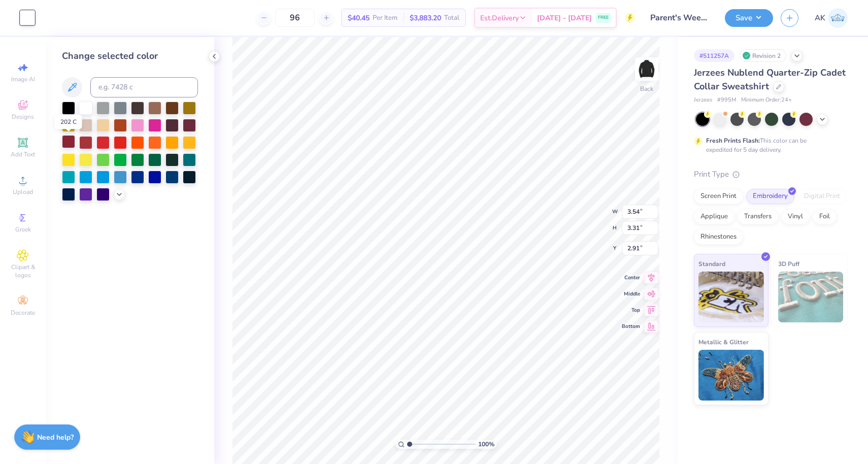
click at [66, 148] on div at bounding box center [68, 141] width 13 height 13
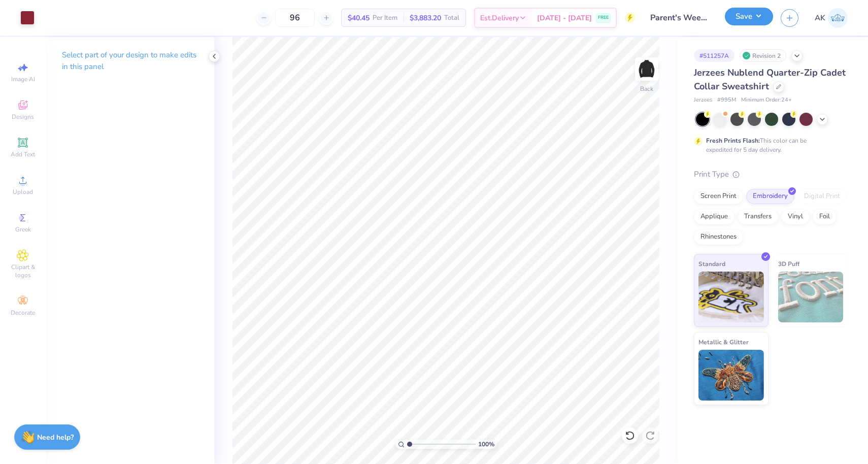
click at [738, 18] on button "Save" at bounding box center [749, 17] width 48 height 18
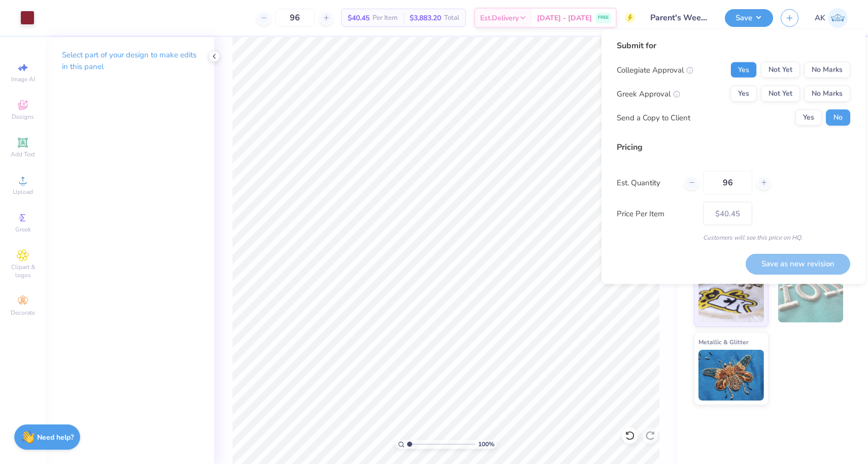
click at [744, 75] on button "Yes" at bounding box center [744, 70] width 26 height 16
click at [744, 90] on button "Yes" at bounding box center [744, 94] width 26 height 16
click at [751, 265] on button "Save as new revision" at bounding box center [798, 263] width 105 height 21
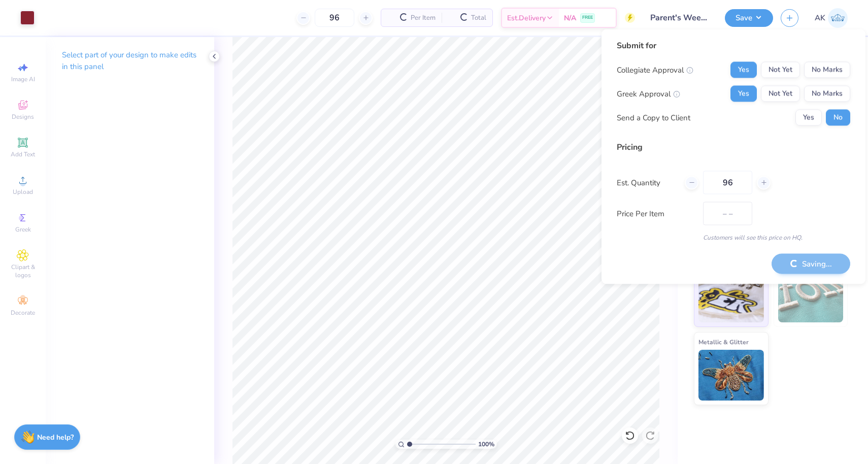
type input "$40.45"
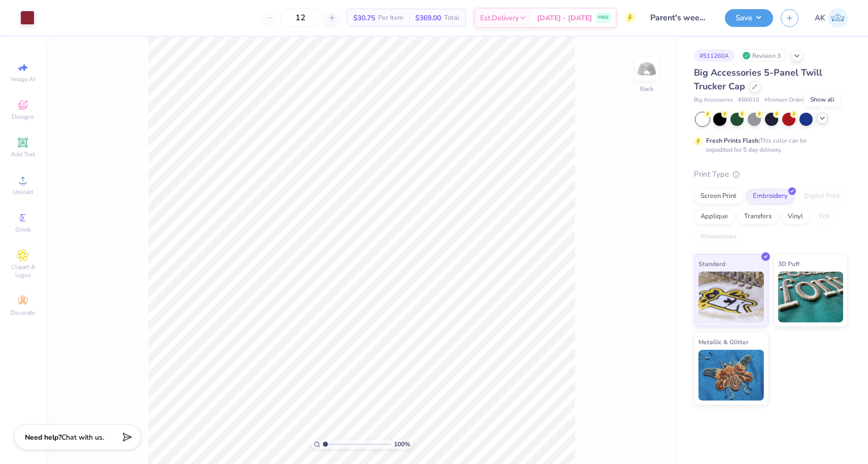
click at [819, 119] on icon at bounding box center [823, 118] width 8 height 8
click at [788, 119] on div at bounding box center [788, 118] width 13 height 13
click at [25, 20] on div at bounding box center [27, 17] width 14 height 14
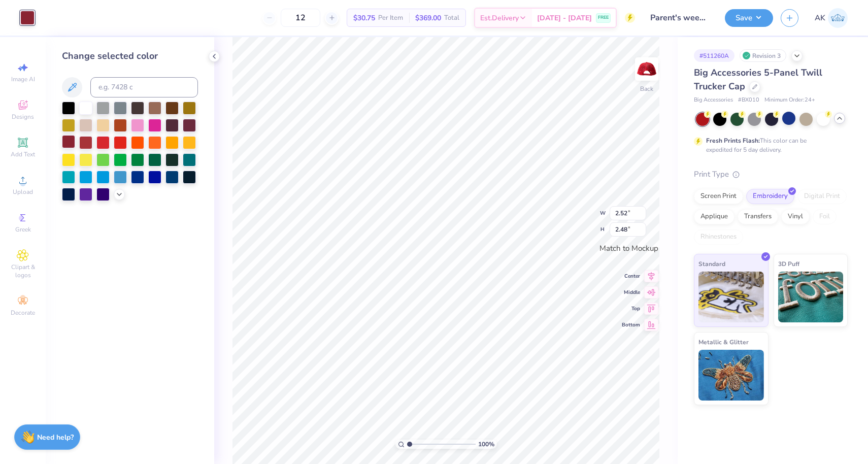
click at [67, 137] on div at bounding box center [68, 141] width 13 height 13
click at [191, 127] on div at bounding box center [189, 124] width 13 height 13
click at [81, 108] on div at bounding box center [85, 107] width 13 height 13
click at [721, 120] on div at bounding box center [719, 118] width 13 height 13
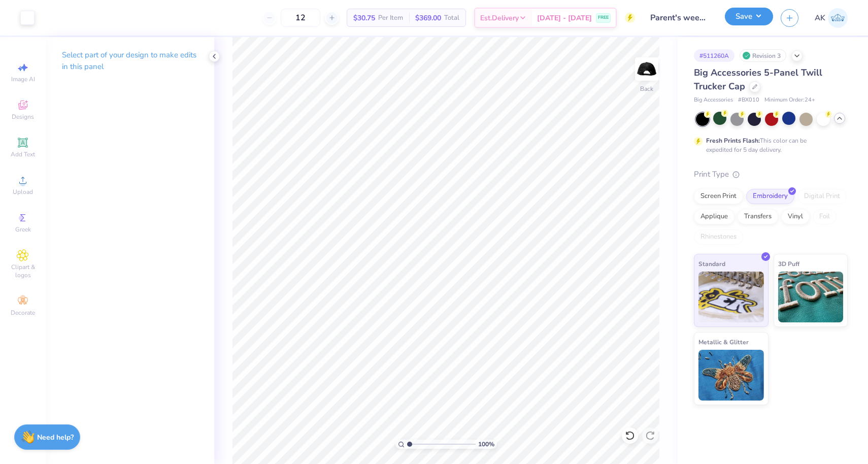
click at [760, 15] on button "Save" at bounding box center [749, 17] width 48 height 18
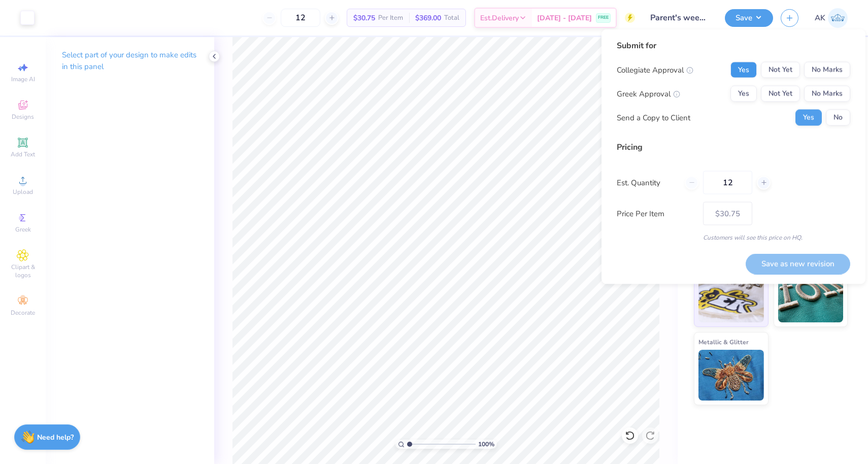
click at [739, 73] on button "Yes" at bounding box center [744, 70] width 26 height 16
click at [739, 92] on button "Yes" at bounding box center [744, 94] width 26 height 16
drag, startPoint x: 741, startPoint y: 183, endPoint x: 705, endPoint y: 181, distance: 35.6
click at [705, 181] on input "12" at bounding box center [727, 182] width 49 height 23
type input "9"
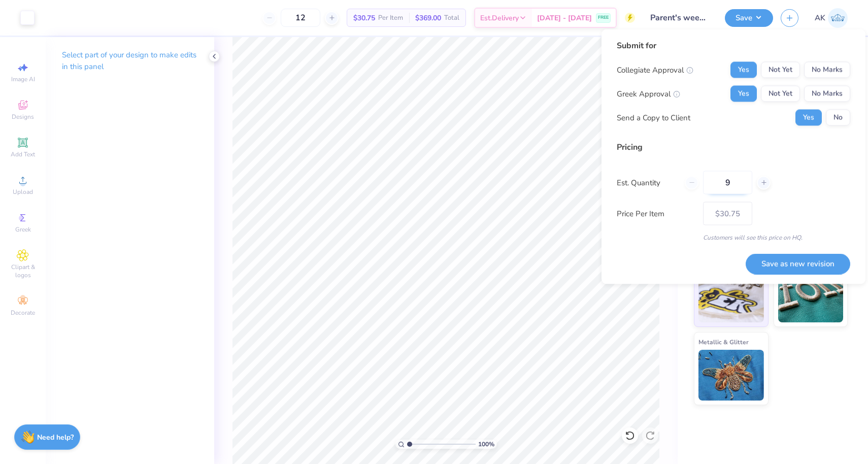
type input "9"
type input "96"
type input "$17.85"
type input "96"
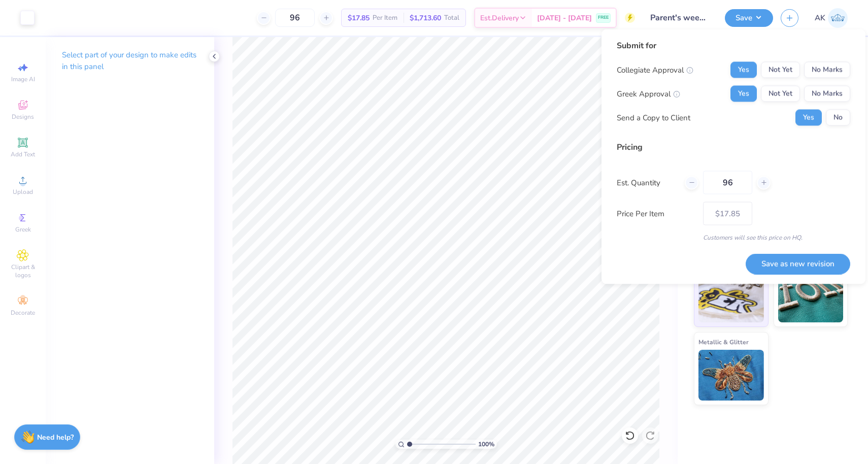
click at [699, 241] on div "Customers will see this price on HQ." at bounding box center [734, 237] width 234 height 9
click at [771, 259] on button "Save as new revision" at bounding box center [798, 263] width 105 height 21
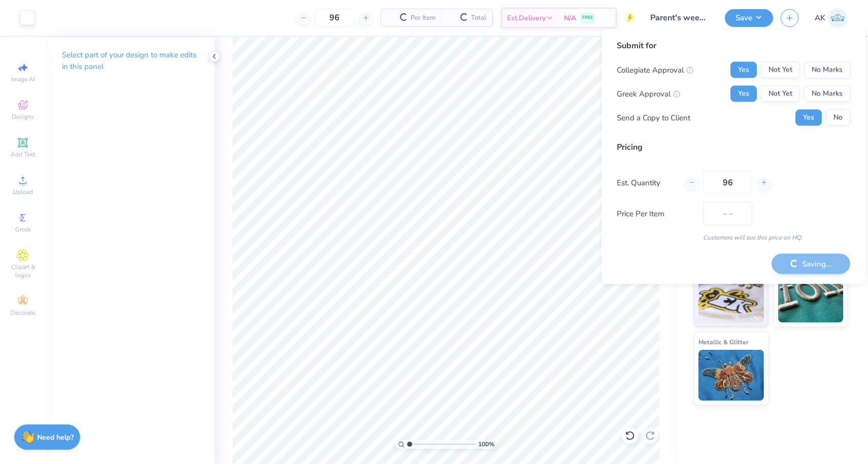
type input "$17.85"
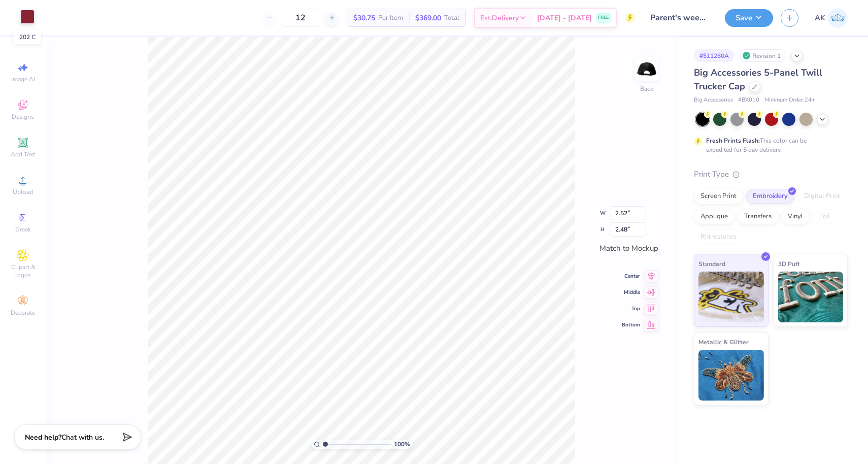
click at [24, 15] on div at bounding box center [27, 17] width 14 height 14
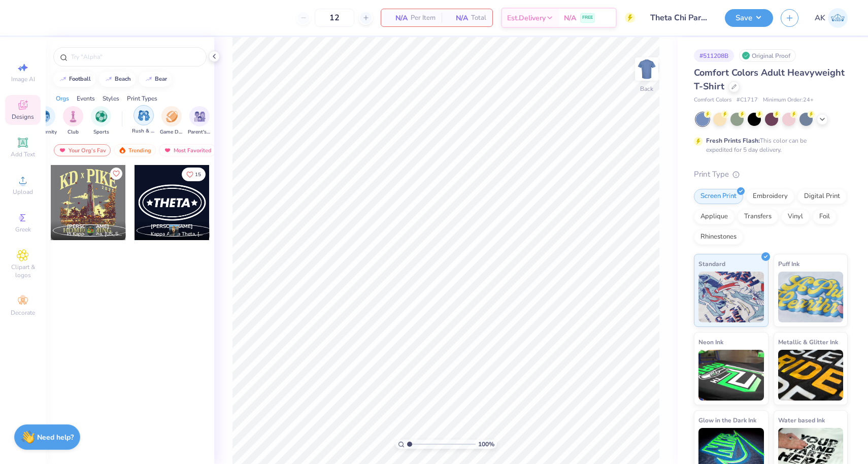
scroll to position [0, 49]
click at [191, 117] on img "filter for Parent's Weekend" at bounding box center [196, 116] width 12 height 12
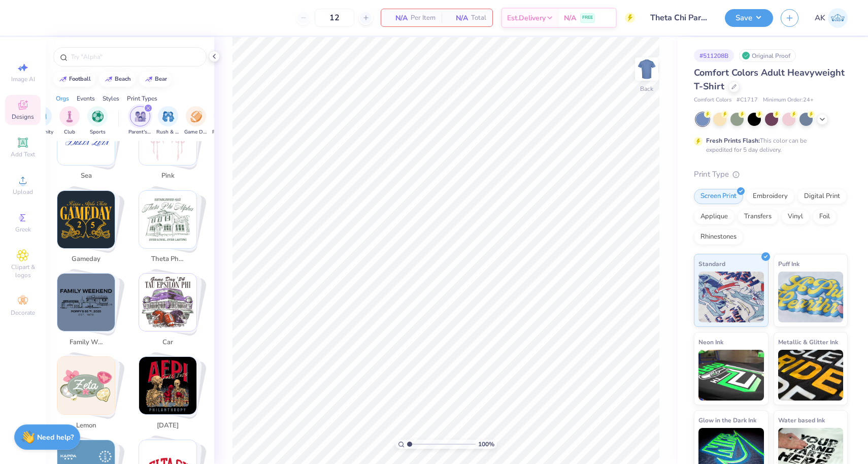
scroll to position [1311, 0]
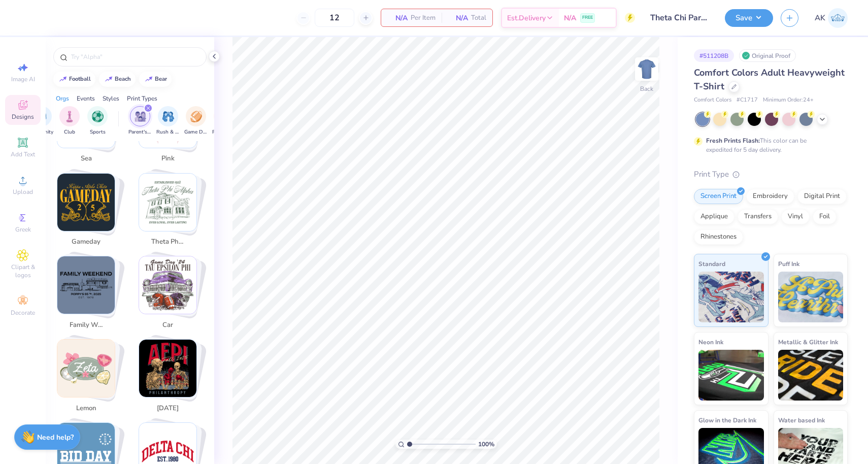
click at [105, 267] on img "Stack Card Button family weekend" at bounding box center [85, 284] width 57 height 57
type input "family weekend"
click at [104, 270] on img "Stack Card Button family weekend" at bounding box center [85, 284] width 57 height 57
click at [194, 53] on div at bounding box center [195, 56] width 4 height 9
click at [194, 53] on input "text" at bounding box center [135, 57] width 130 height 10
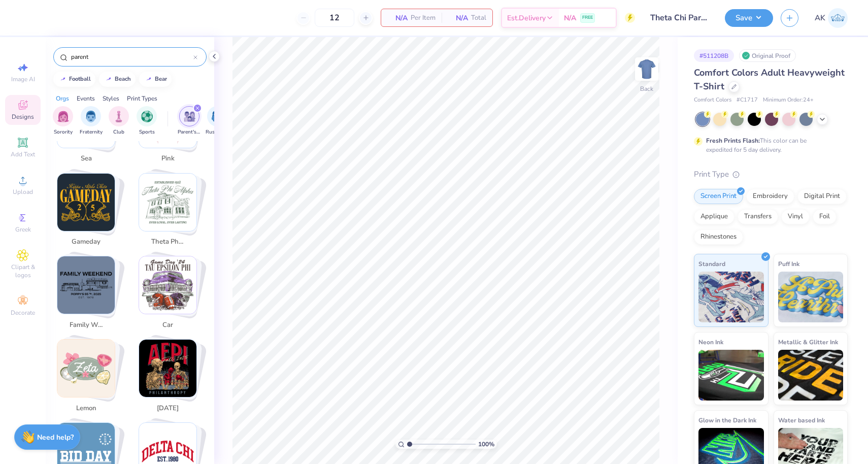
type input "parent"
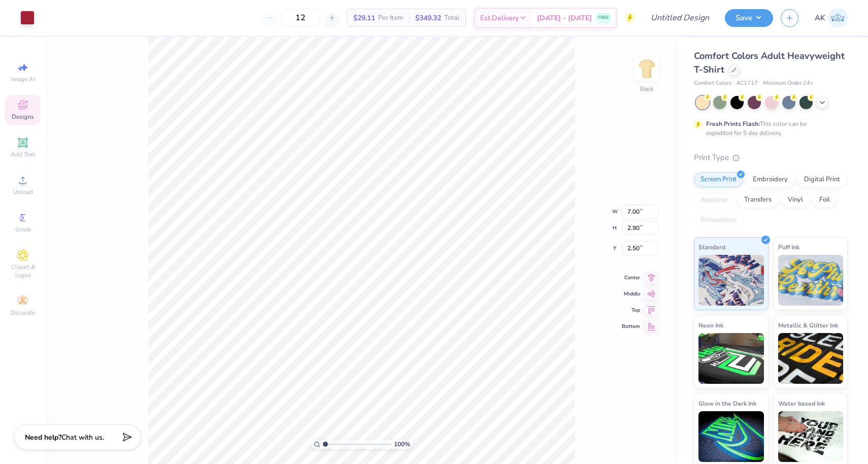
type input "5.49"
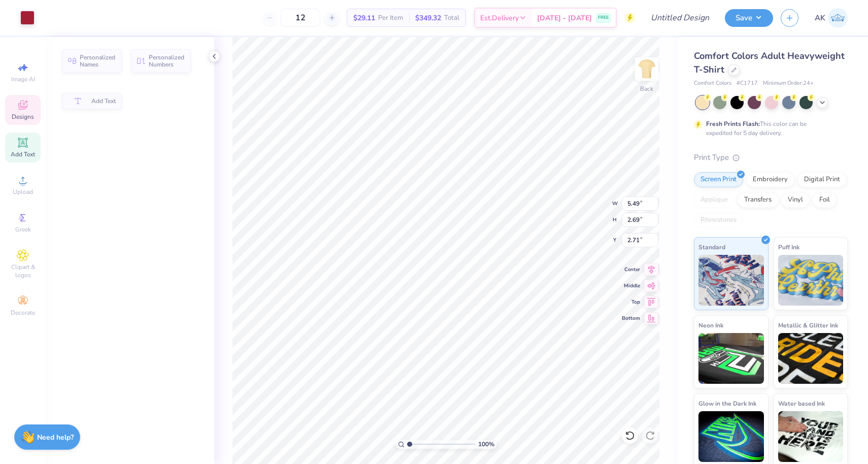
type input "2.69"
type input "2.71"
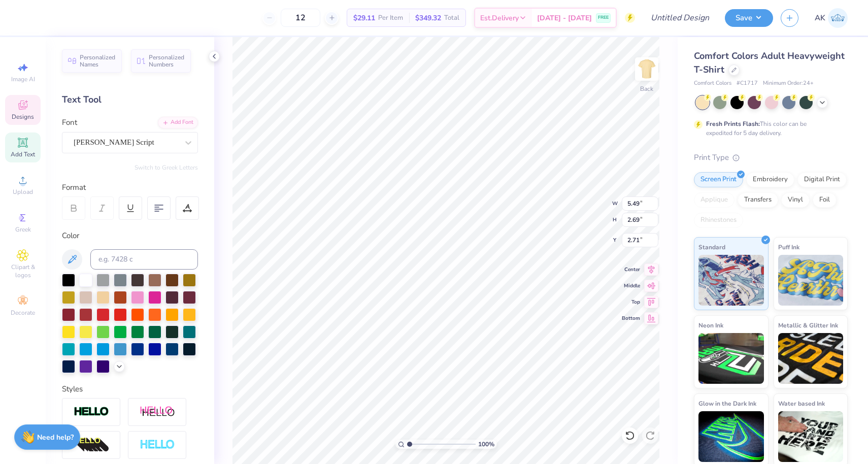
type input "1.76"
type input "1.86"
type input "3.47"
type textarea "S"
type textarea "T"
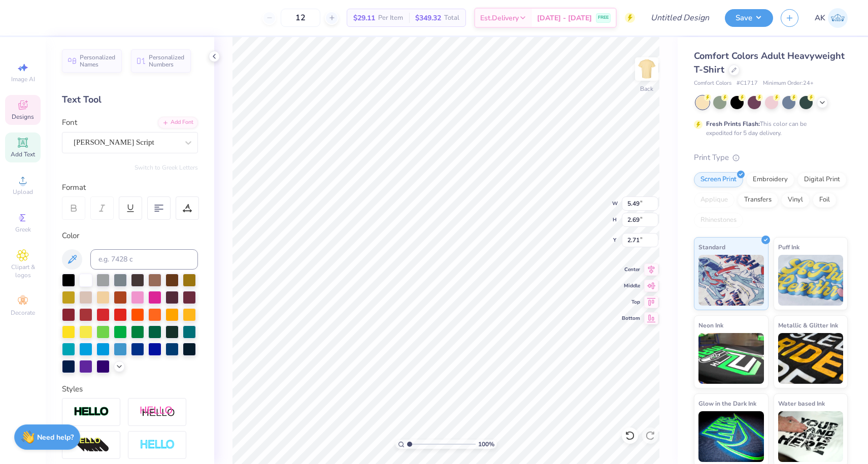
type textarea "heta hi"
type input "3.35"
type input "4.40"
type input "3.50"
click at [736, 74] on div "Comfort Colors Adult Heavyweight T-Shirt" at bounding box center [771, 62] width 154 height 27
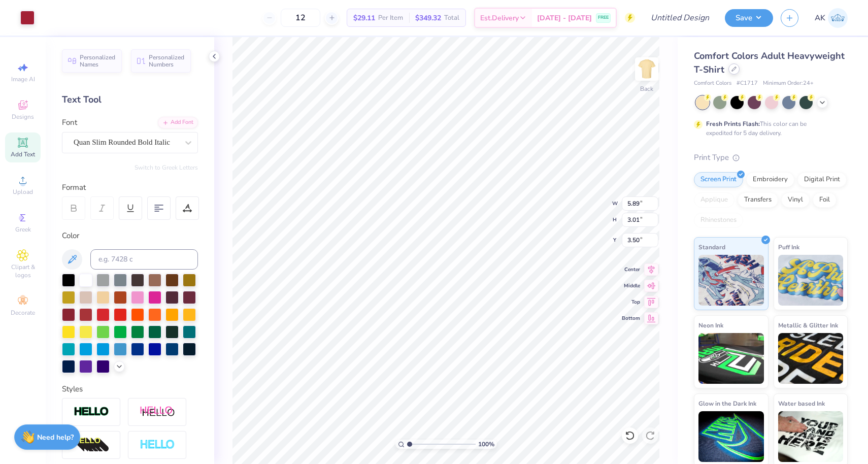
click at [730, 70] on div at bounding box center [734, 68] width 11 height 11
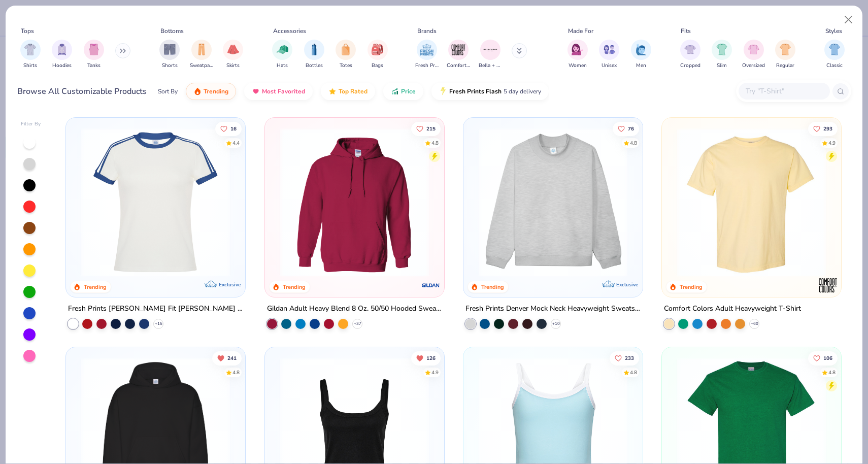
click at [750, 92] on input "text" at bounding box center [784, 91] width 78 height 12
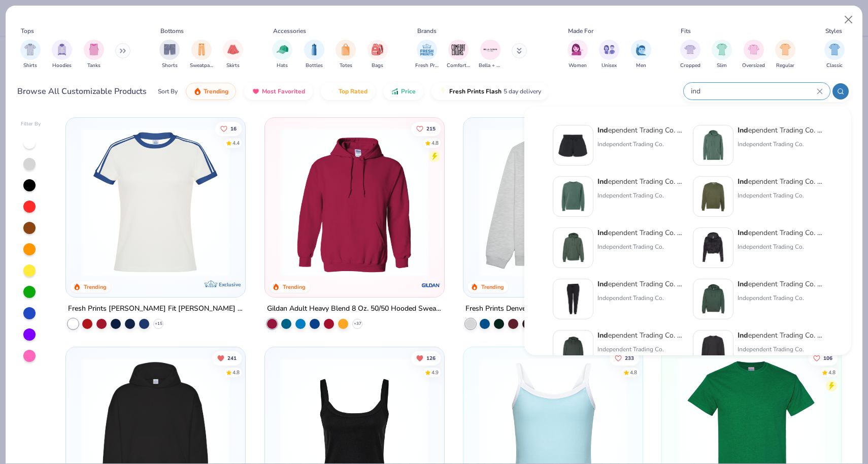
type input "ind"
click at [659, 226] on div "Ind ependent Trading Co. Heavyweight Pigment-Dyed Sweatshirt Independent Tradin…" at bounding box center [618, 201] width 130 height 51
click at [650, 238] on div "Ind ependent Trading Co. Legend - Premium Heavyweight Cross-Grain Hoodie Indepe…" at bounding box center [640, 247] width 85 height 41
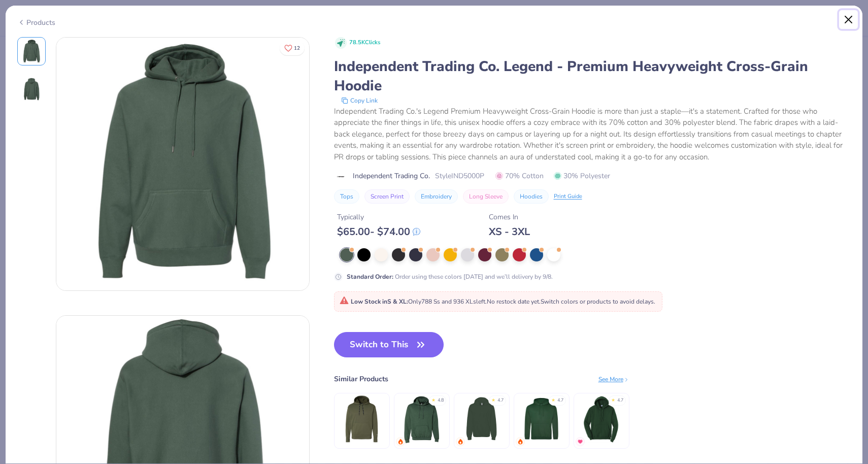
click at [845, 21] on button "Close" at bounding box center [848, 19] width 19 height 19
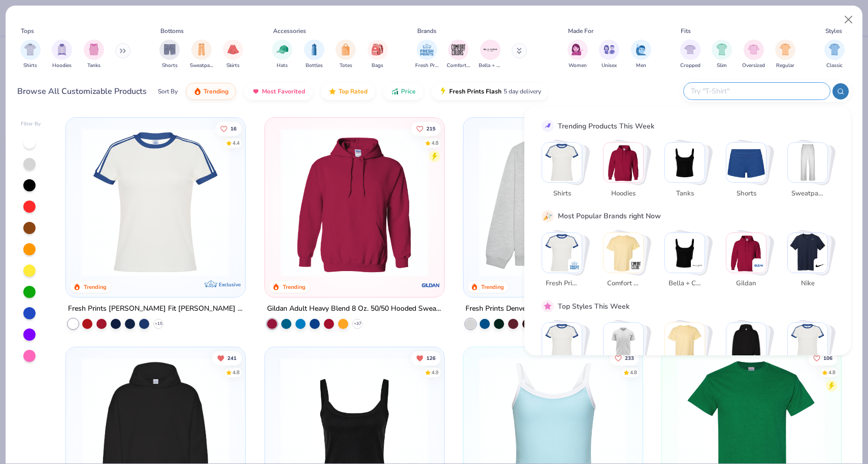
click at [781, 87] on input "text" at bounding box center [756, 91] width 133 height 12
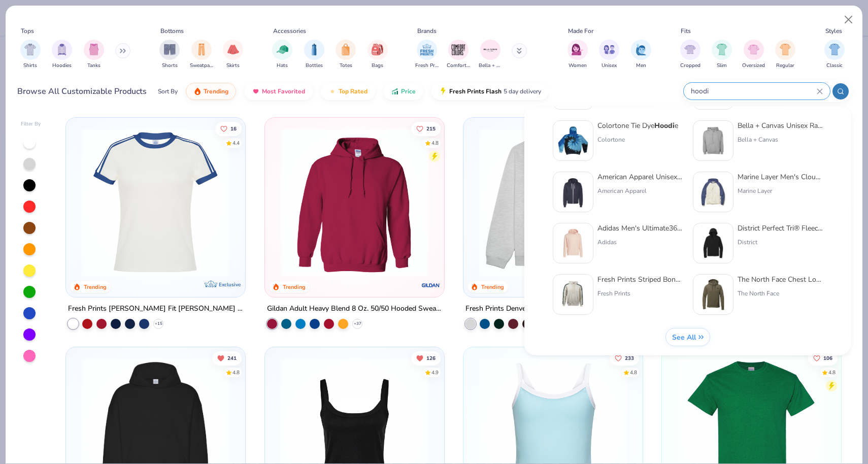
scroll to position [417, 0]
type input "hoodi"
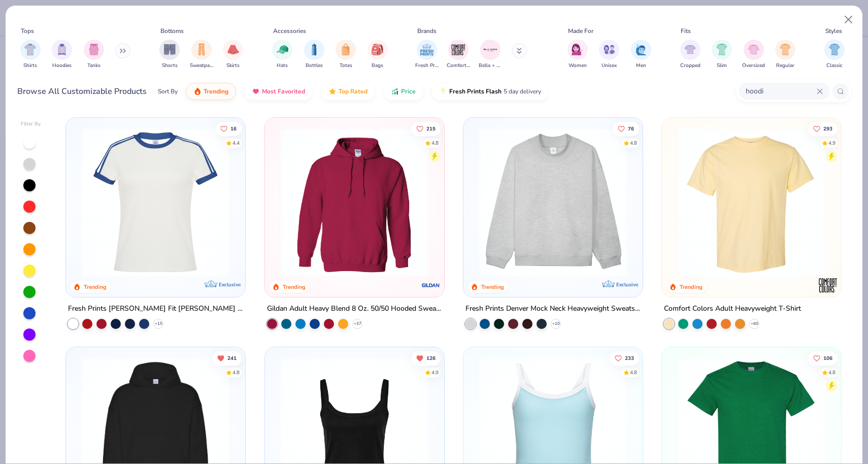
click at [696, 336] on span "See All" at bounding box center [684, 335] width 24 height 10
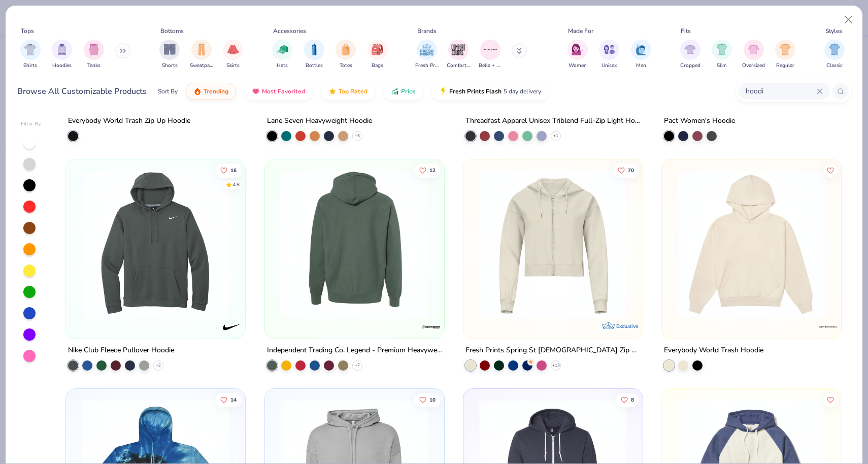
scroll to position [653, 0]
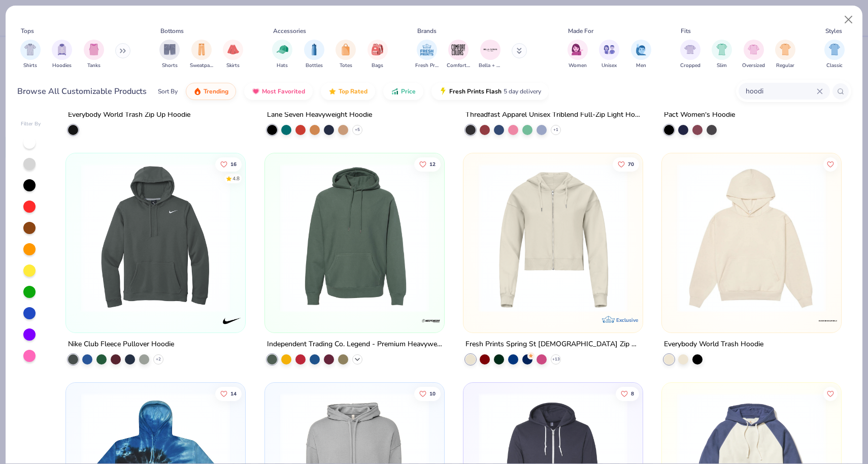
click at [354, 357] on icon at bounding box center [357, 359] width 8 height 8
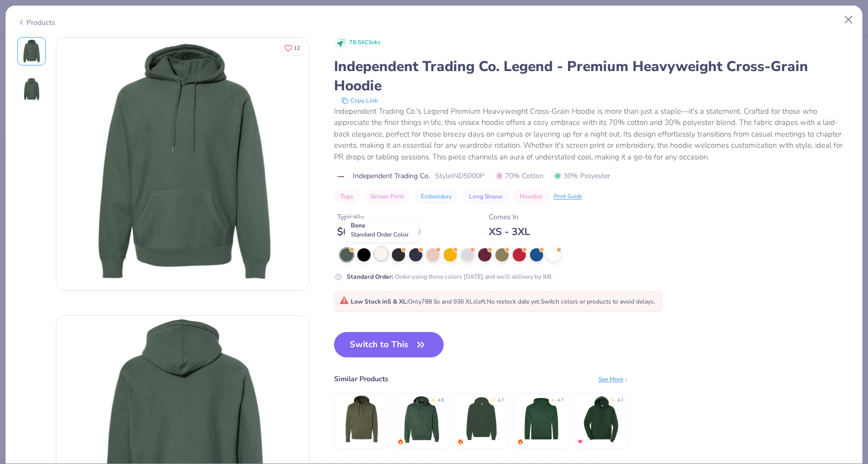
click at [386, 257] on div at bounding box center [381, 253] width 13 height 13
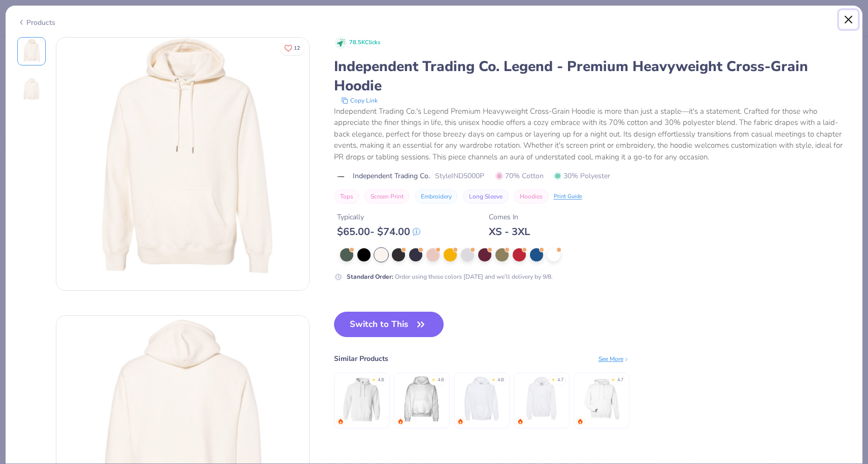
click at [849, 14] on button "Close" at bounding box center [848, 19] width 19 height 19
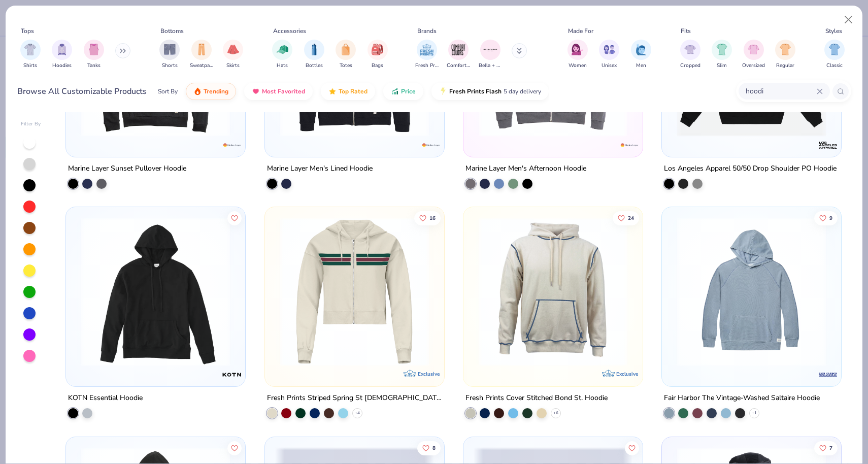
scroll to position [1990, 0]
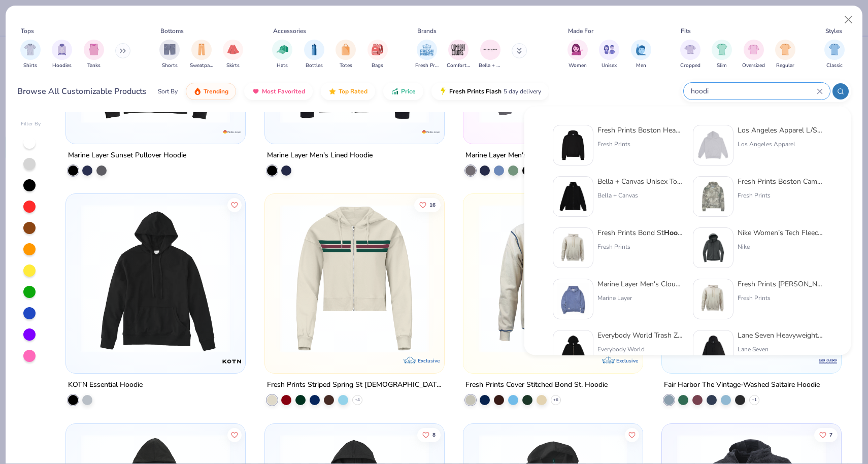
click at [767, 91] on input "hoodi" at bounding box center [753, 91] width 127 height 12
drag, startPoint x: 767, startPoint y: 91, endPoint x: 677, endPoint y: 92, distance: 90.4
click at [677, 93] on div "Browse All Customizable Products Sort By Trending Most Favorited Top Rated Pric…" at bounding box center [434, 91] width 834 height 28
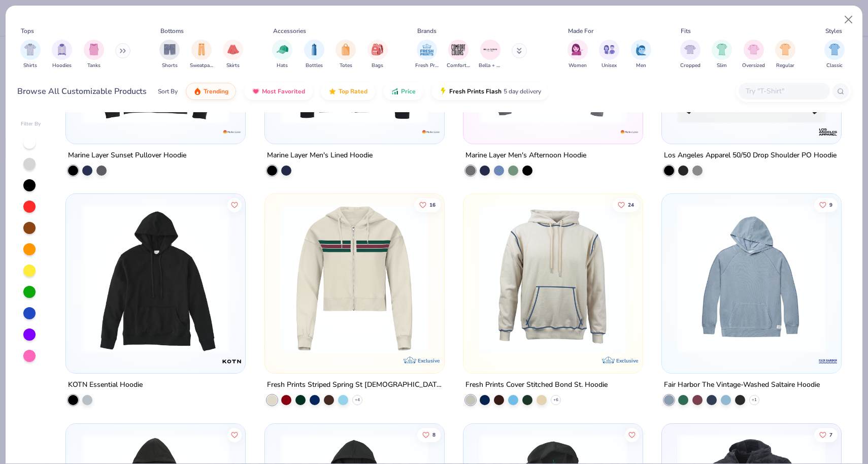
click at [511, 47] on div "Fresh Prints Comfort Colors Bella + Canvas" at bounding box center [478, 55] width 128 height 38
click at [514, 53] on button at bounding box center [519, 50] width 15 height 15
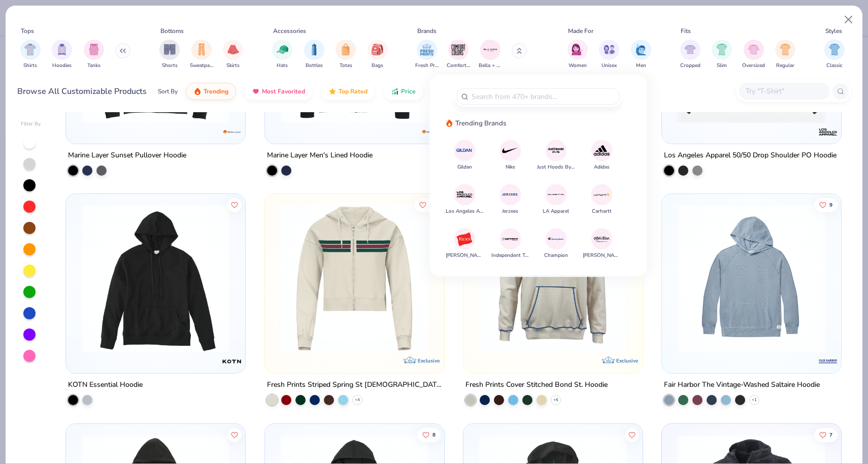
click at [510, 238] on img at bounding box center [511, 239] width 18 height 18
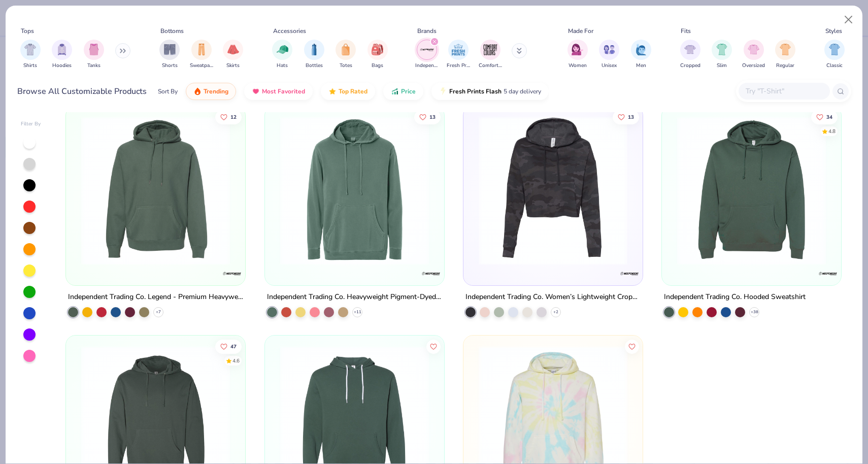
scroll to position [12, 0]
click at [754, 312] on icon at bounding box center [754, 312] width 8 height 8
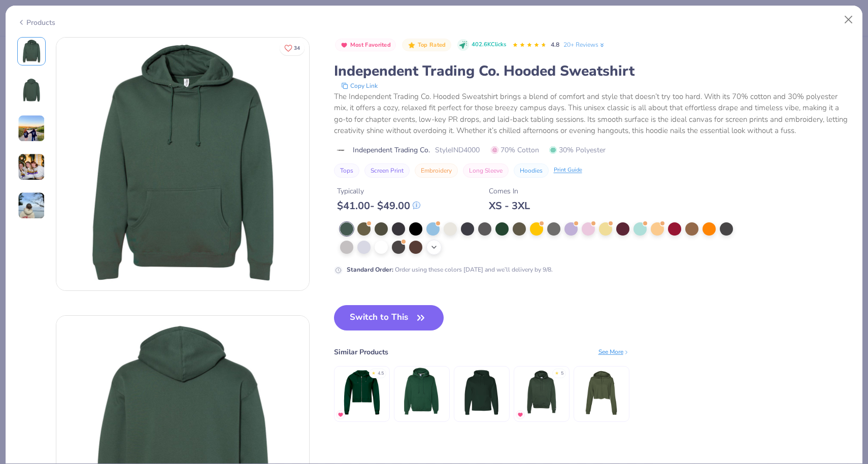
click at [433, 247] on icon at bounding box center [434, 247] width 8 height 8
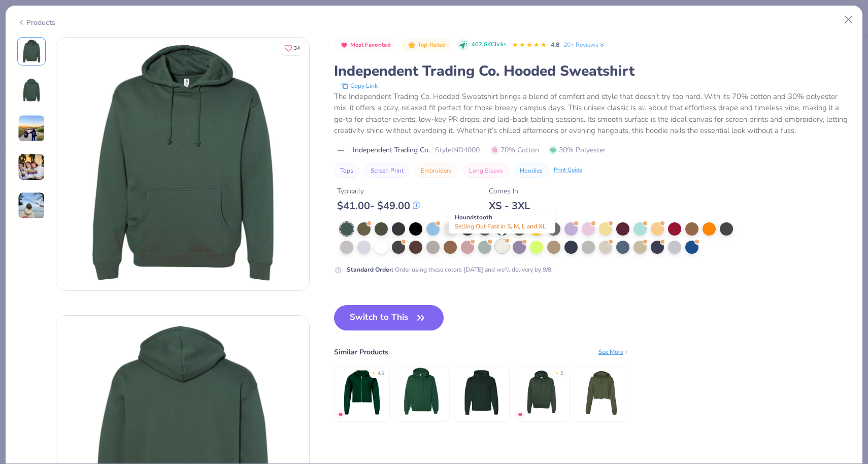
click at [502, 241] on div at bounding box center [502, 246] width 13 height 13
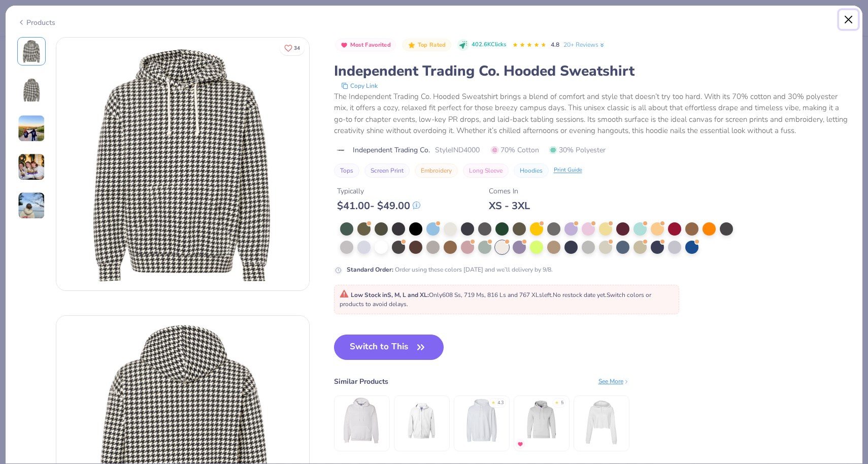
click at [848, 19] on button "Close" at bounding box center [848, 19] width 19 height 19
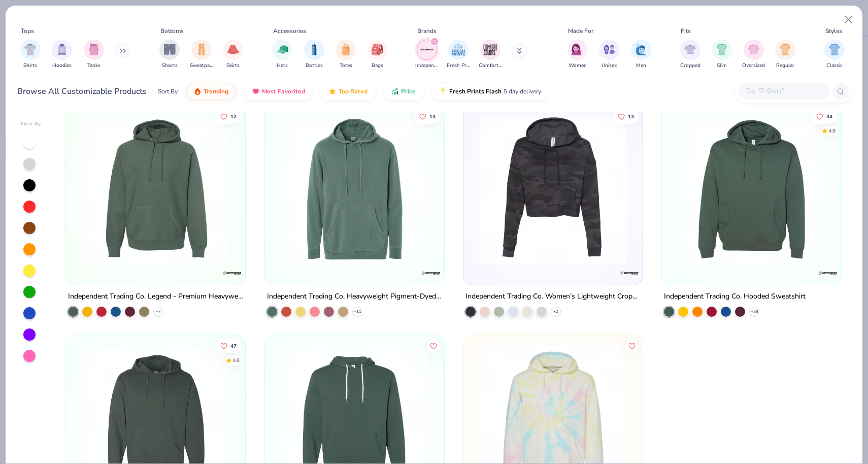
click at [179, 232] on img at bounding box center [155, 190] width 159 height 149
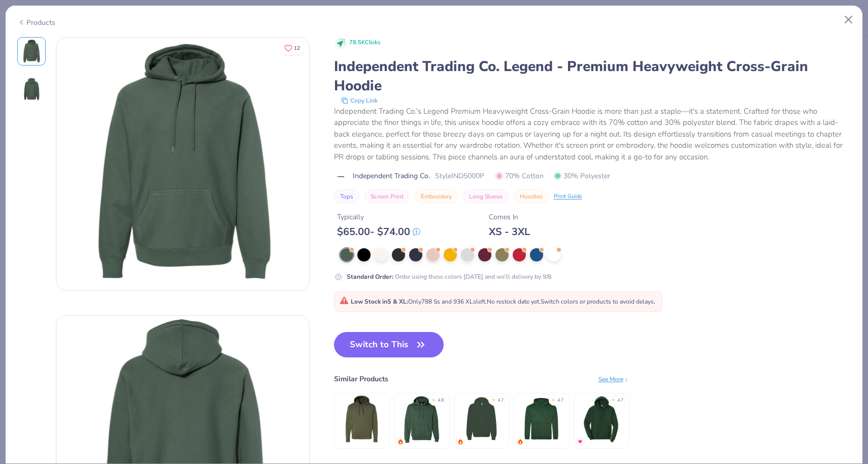
click at [389, 258] on div at bounding box center [540, 254] width 400 height 13
click at [381, 258] on div at bounding box center [381, 253] width 13 height 13
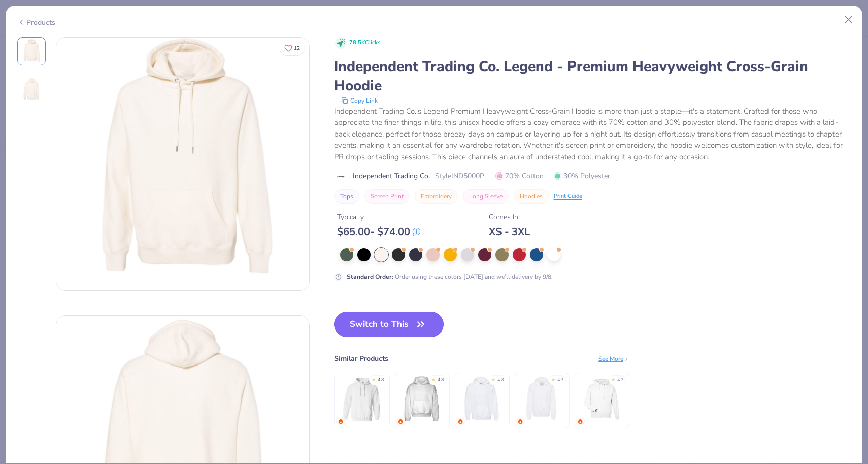
click at [399, 330] on button "Switch to This" at bounding box center [389, 324] width 110 height 25
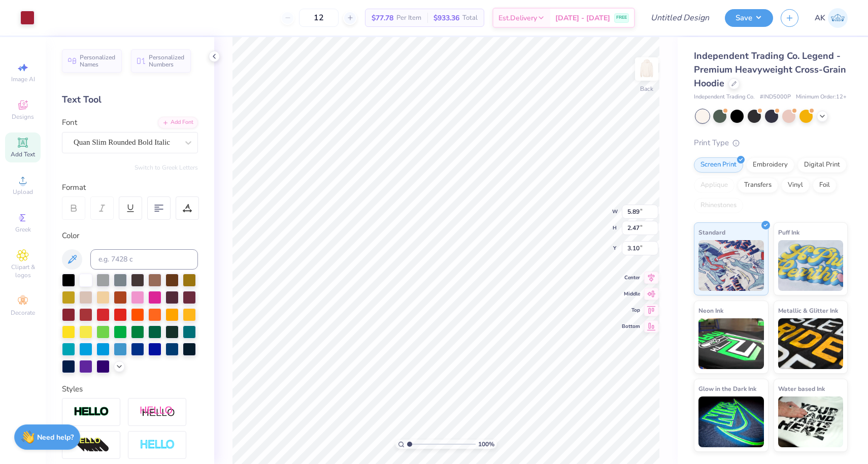
type input "4.47"
type input "6.87"
type input "2.89"
type input "4.48"
type input "5.89"
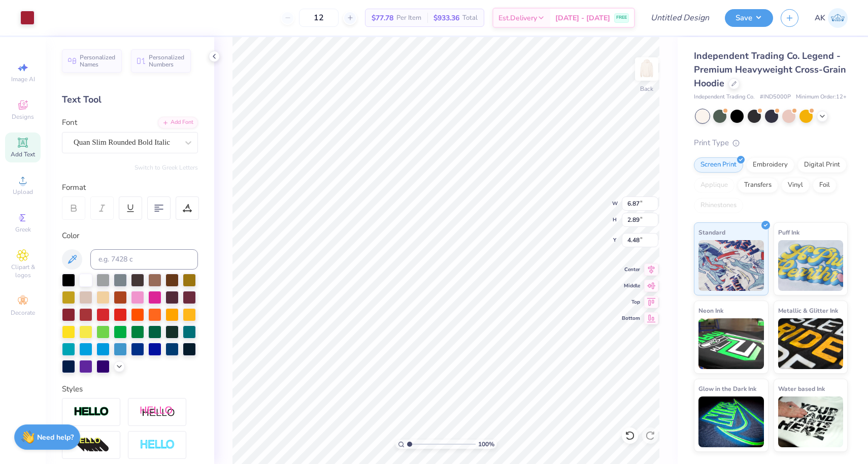
type input "2.47"
type input "4.47"
type input "7.36"
type input "3.76"
type input "3.59"
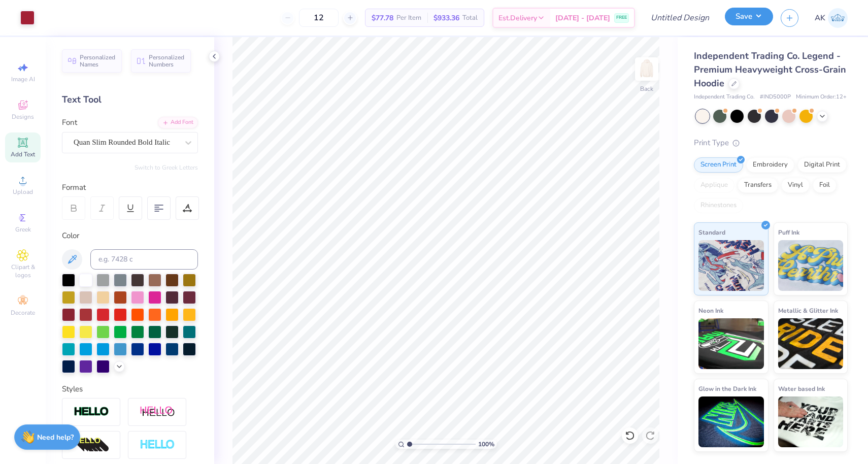
click at [756, 23] on button "Save" at bounding box center [749, 17] width 48 height 18
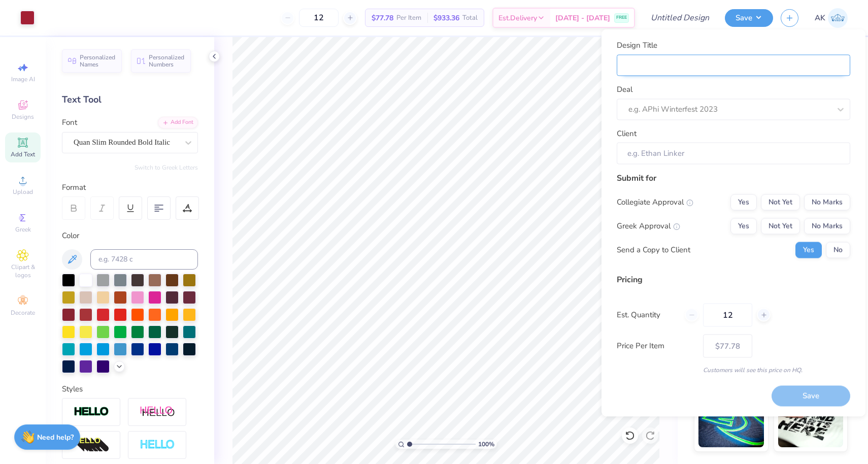
click at [680, 71] on input "Design Title" at bounding box center [734, 65] width 234 height 22
click at [653, 101] on div "e.g. APhi Winterfest 2023" at bounding box center [734, 109] width 234 height 21
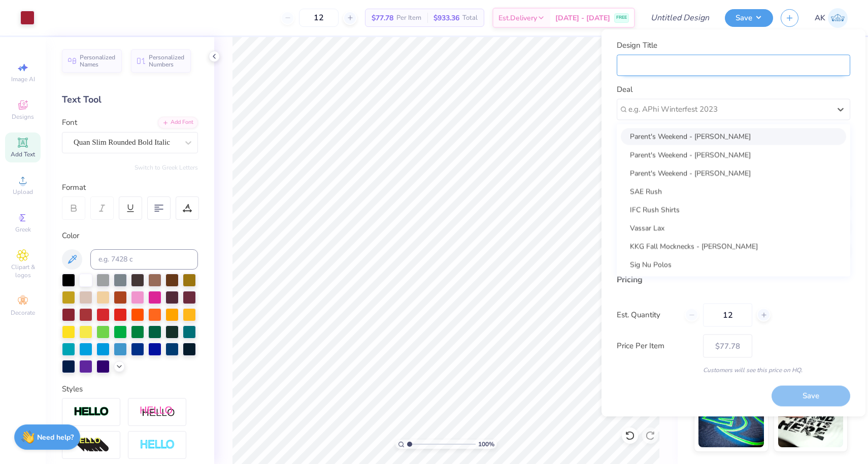
click at [664, 71] on input "Design Title" at bounding box center [734, 65] width 234 height 22
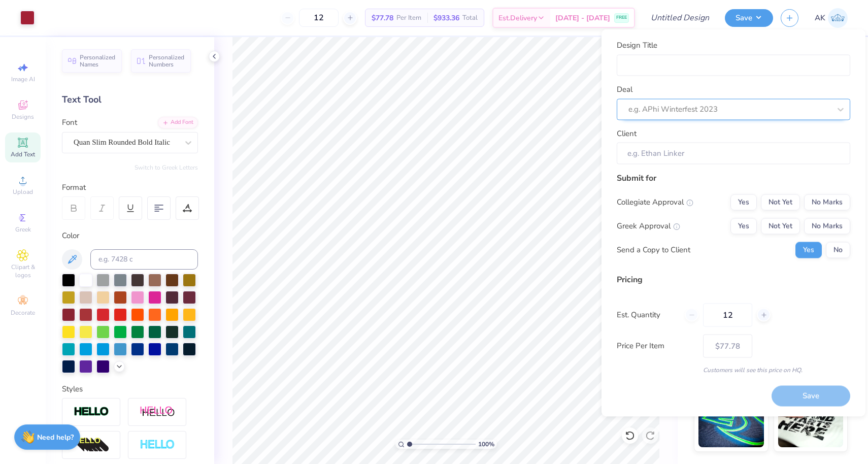
click at [651, 104] on div at bounding box center [730, 110] width 202 height 14
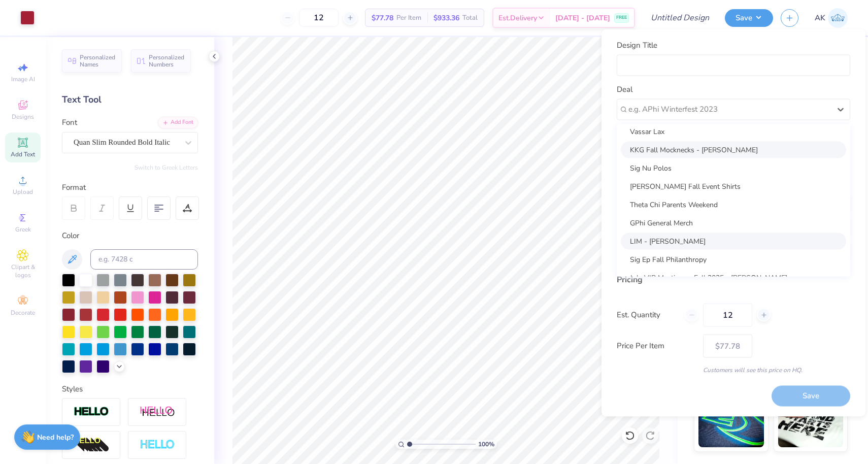
scroll to position [97, 0]
click at [638, 205] on div "Theta Chi Parents Weekend" at bounding box center [733, 203] width 225 height 17
type input "[PERSON_NAME]"
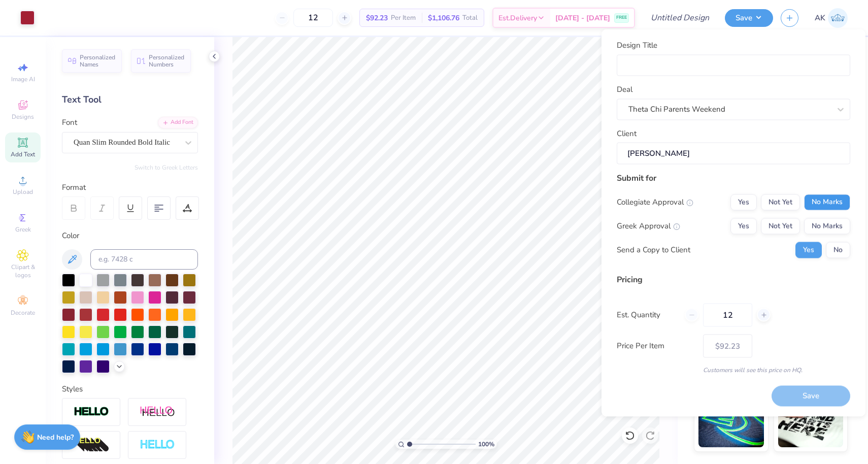
click at [819, 201] on button "No Marks" at bounding box center [827, 202] width 46 height 16
click at [750, 224] on button "Yes" at bounding box center [744, 226] width 26 height 16
click at [766, 204] on button "Not Yet" at bounding box center [780, 202] width 39 height 16
type input "$92.23"
drag, startPoint x: 733, startPoint y: 311, endPoint x: 699, endPoint y: 309, distance: 33.6
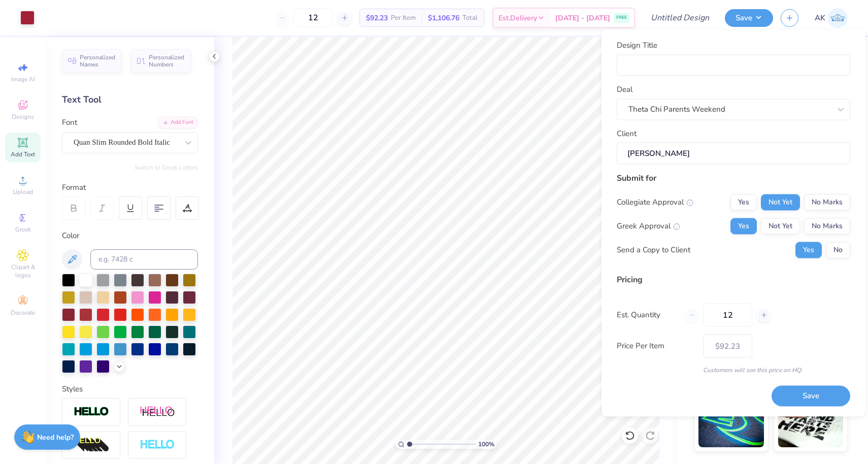
click at [700, 309] on div "12" at bounding box center [728, 314] width 86 height 23
type input "40"
type input "$82.52"
type input "40"
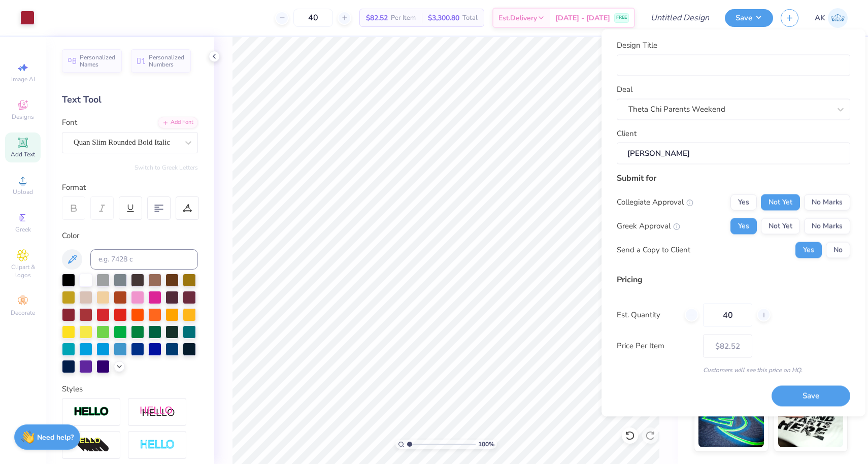
click at [702, 249] on div "Send a Copy to Client Yes No" at bounding box center [734, 250] width 234 height 16
click at [692, 62] on input "Design Title" at bounding box center [734, 65] width 234 height 22
type input "Hoodie option"
click at [785, 388] on button "Save" at bounding box center [811, 396] width 79 height 21
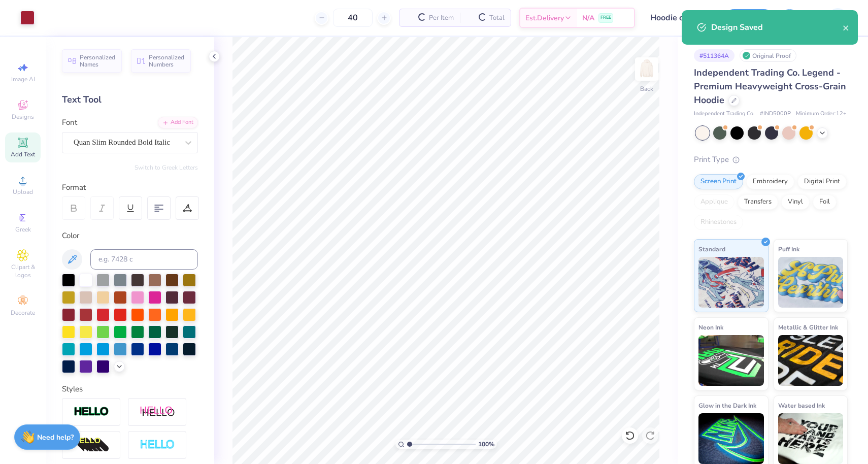
type input "$69.59"
